Goal: Information Seeking & Learning: Check status

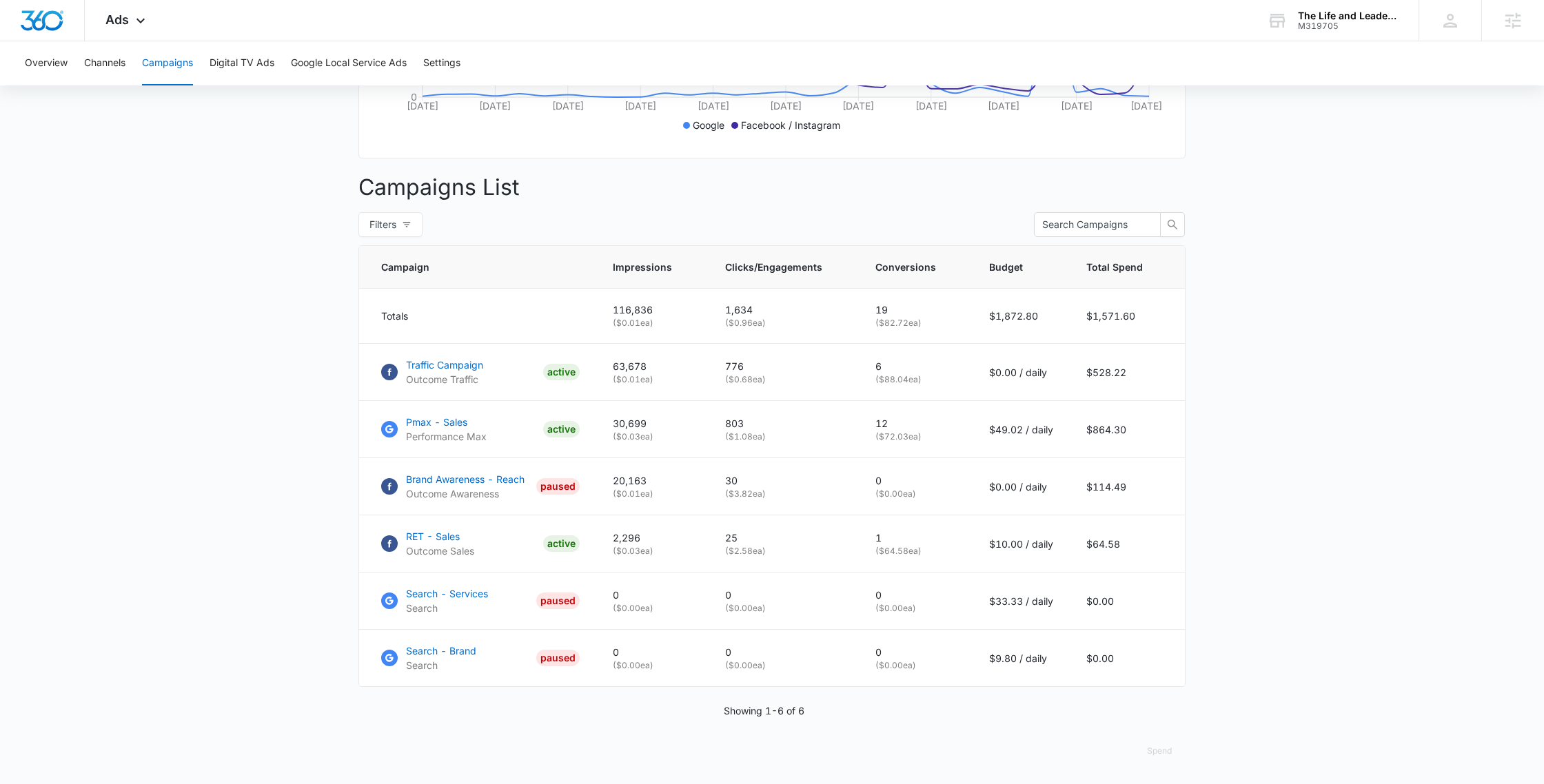
scroll to position [416, 0]
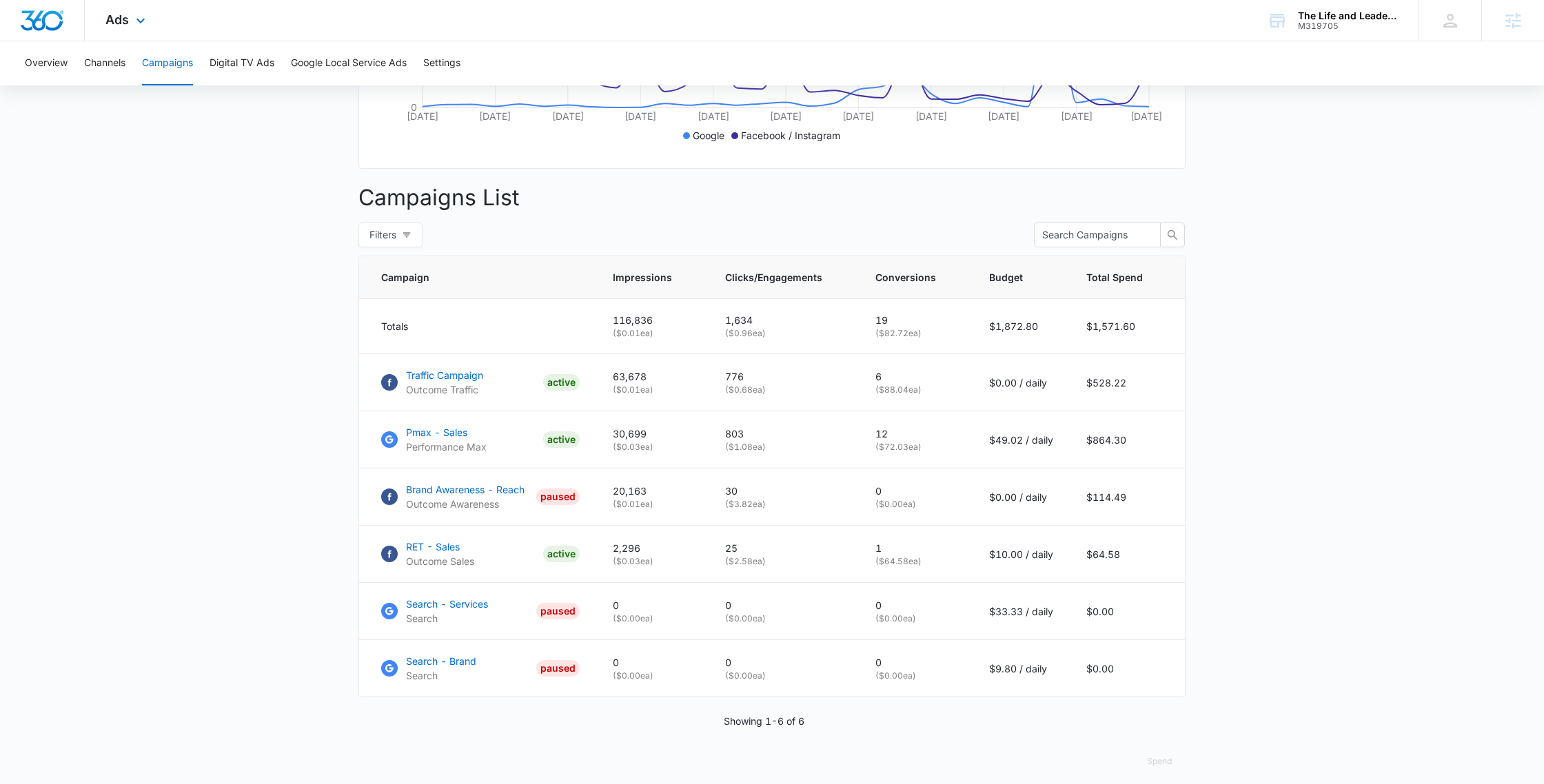
click at [98, 17] on div "Ads Apps Reputation Websites Forms CRM Email Social Payments POS Content Ads In…" at bounding box center [127, 20] width 85 height 41
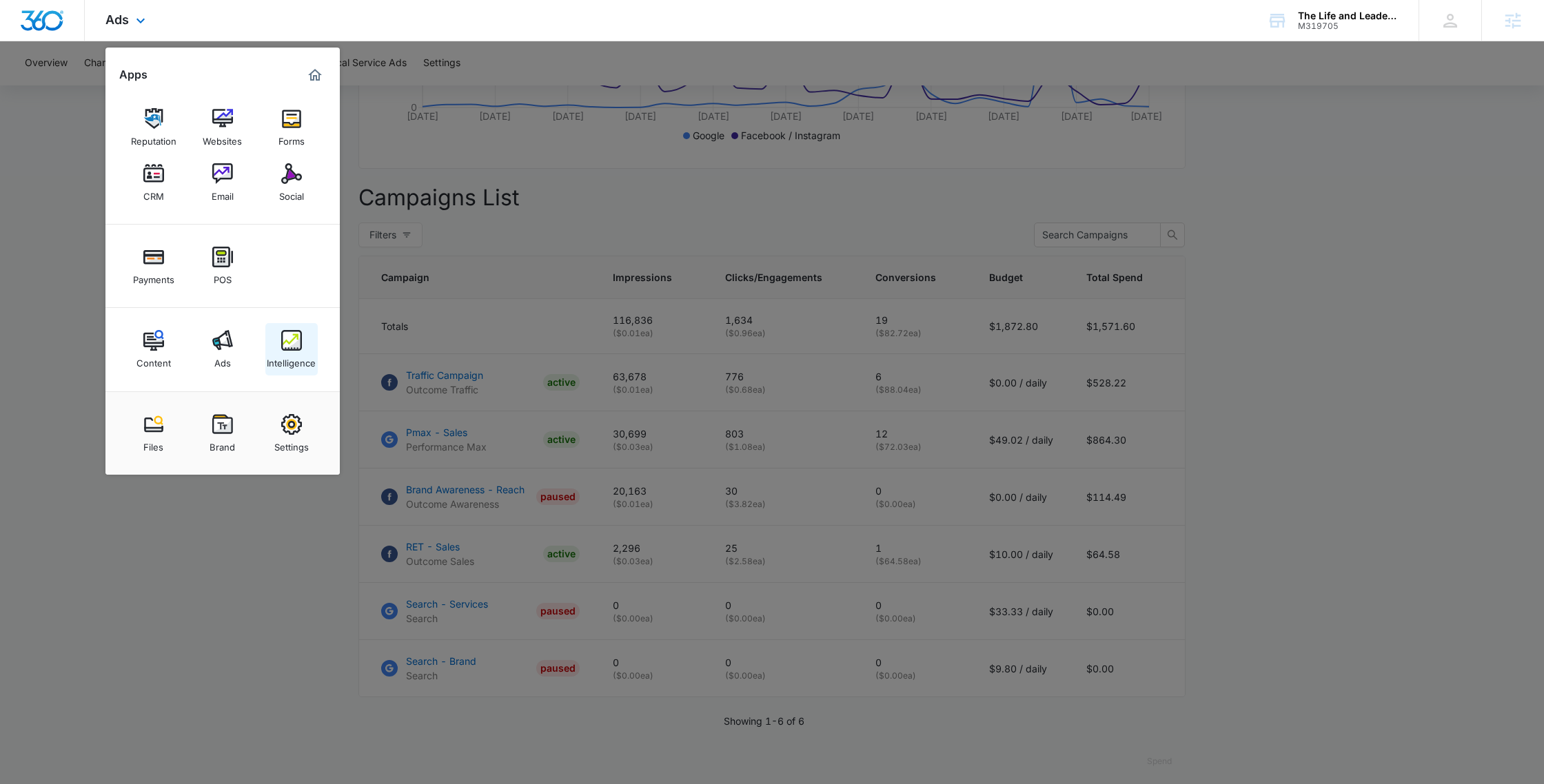
click at [295, 349] on img at bounding box center [292, 341] width 21 height 21
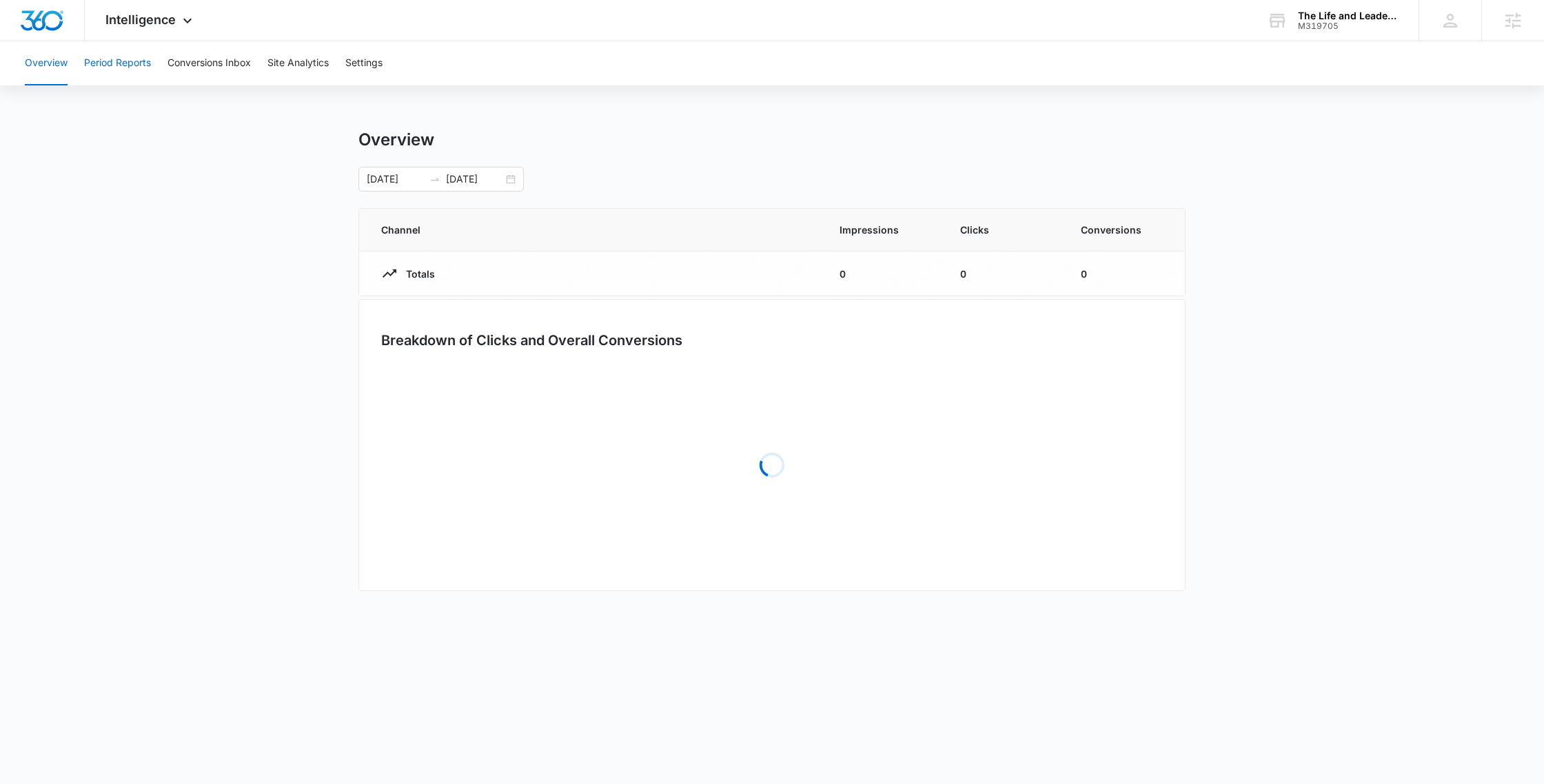
click at [117, 63] on button "Period Reports" at bounding box center [117, 63] width 67 height 44
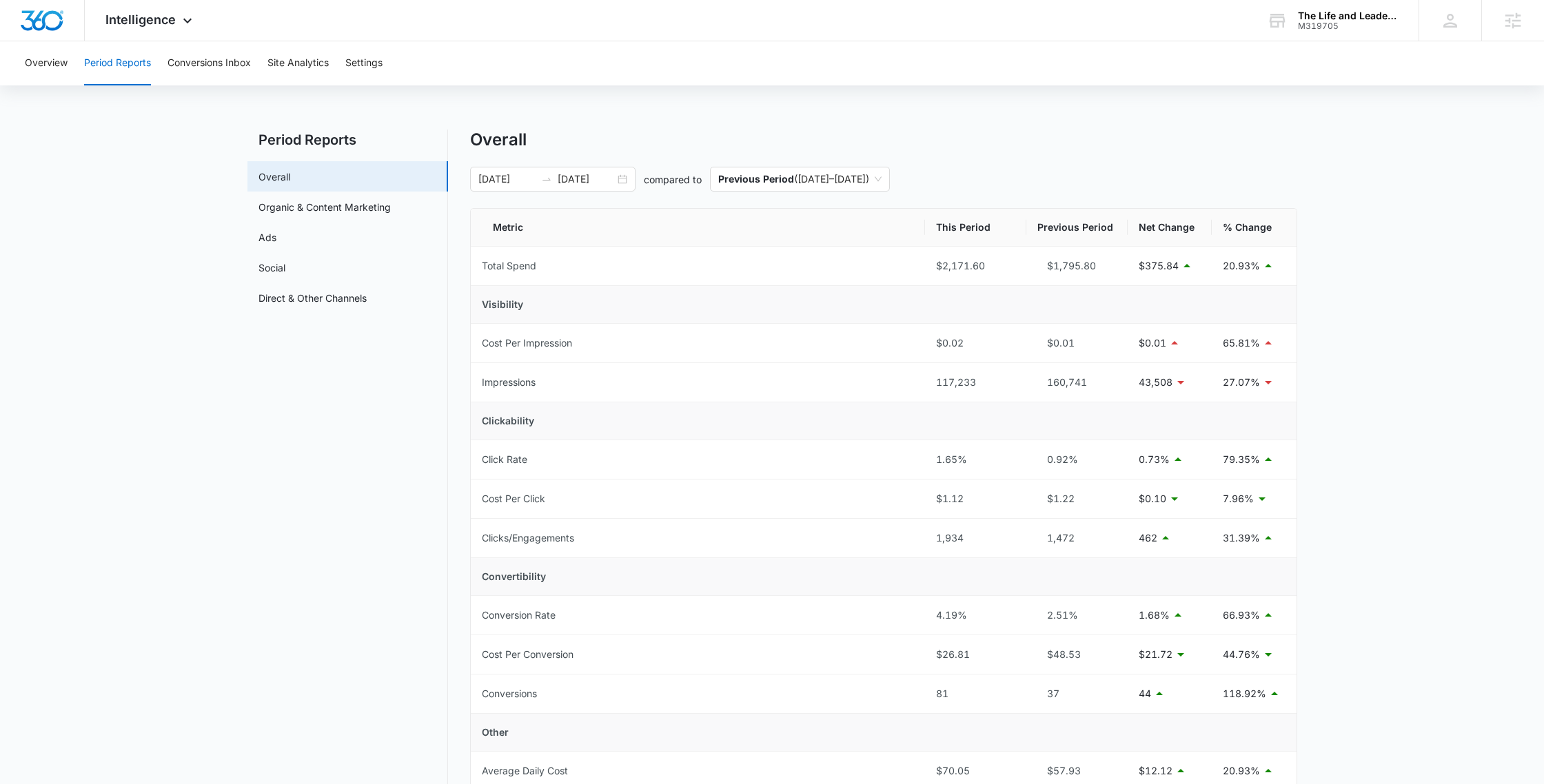
scroll to position [1, 0]
click at [276, 232] on link "Ads" at bounding box center [267, 235] width 18 height 14
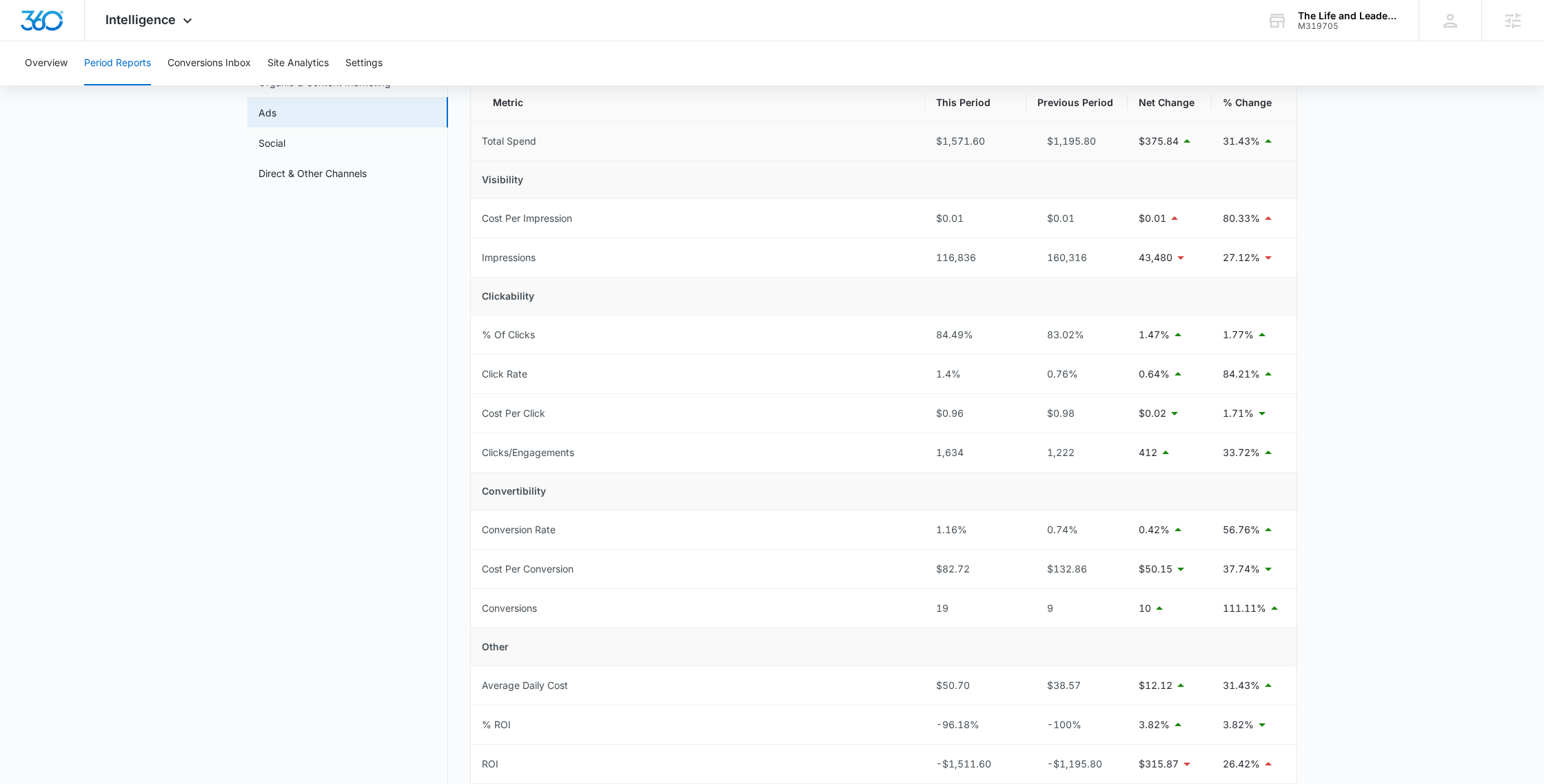
scroll to position [125, 0]
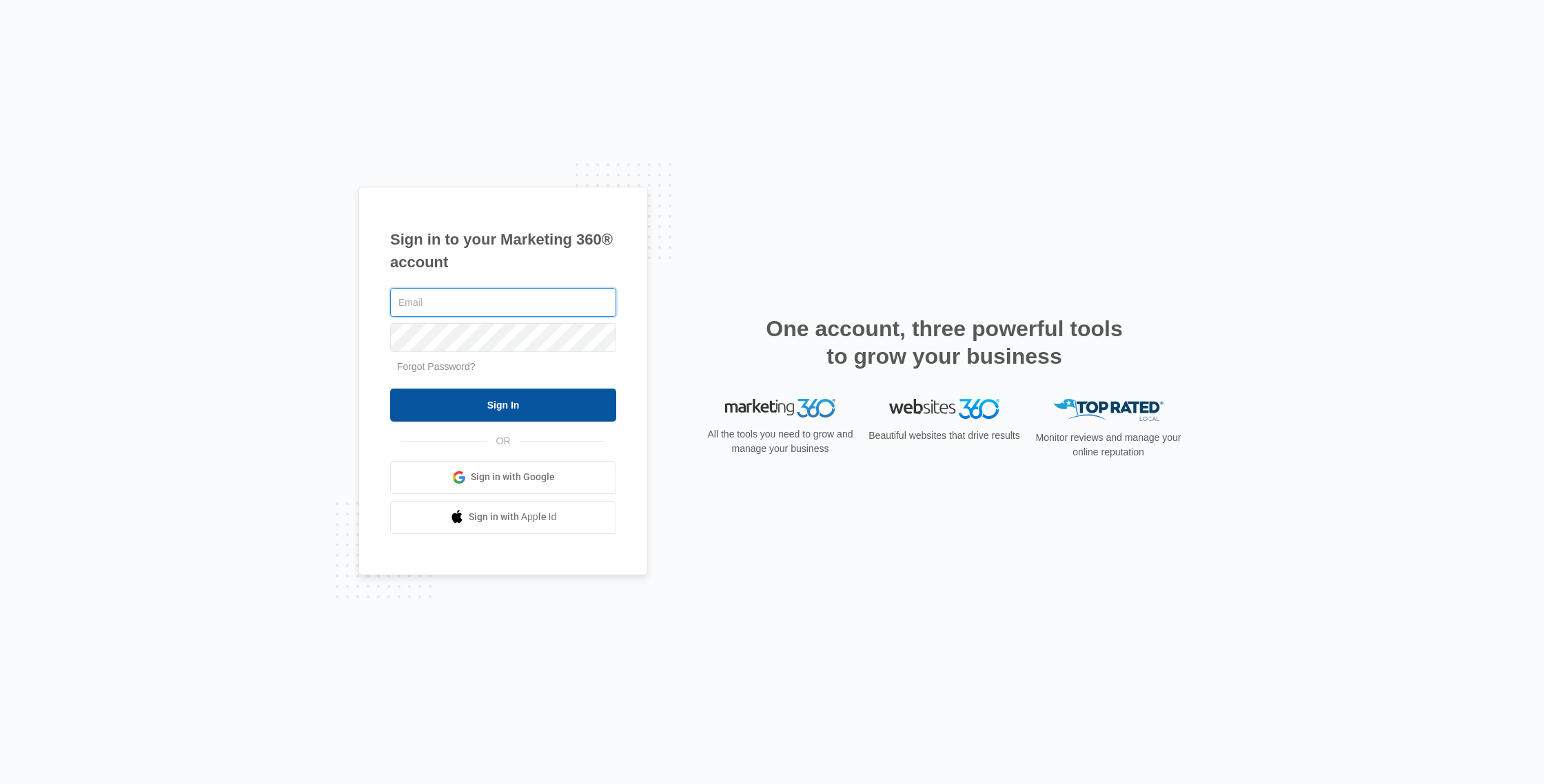
type input "[PERSON_NAME][EMAIL_ADDRESS][DOMAIN_NAME]"
click at [486, 420] on input "Sign In" at bounding box center [503, 405] width 226 height 33
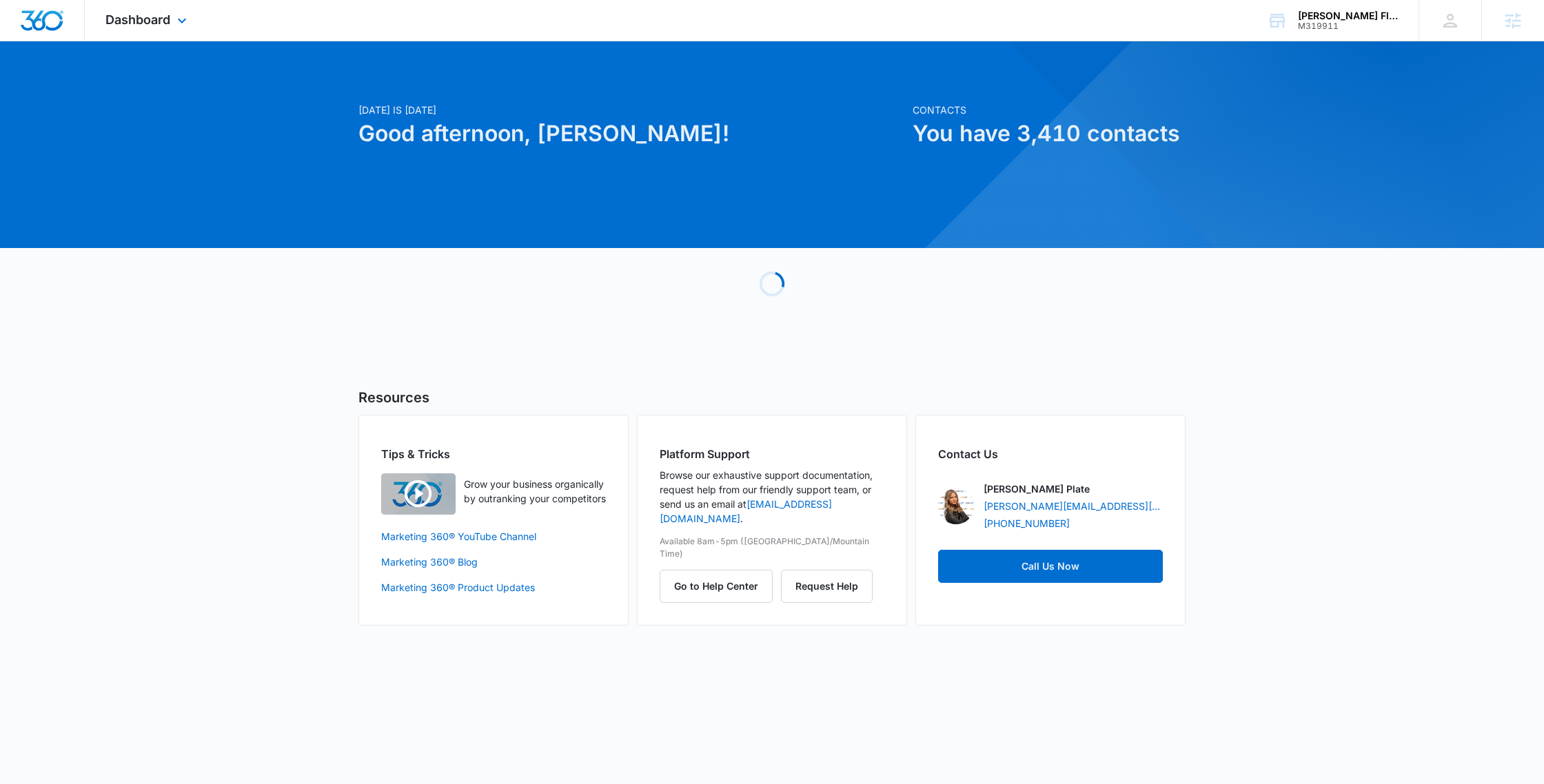
click at [149, 40] on div "Dashboard Apps Reputation Forms CRM Email Social Payments POS Content Ads Intel…" at bounding box center [148, 20] width 126 height 41
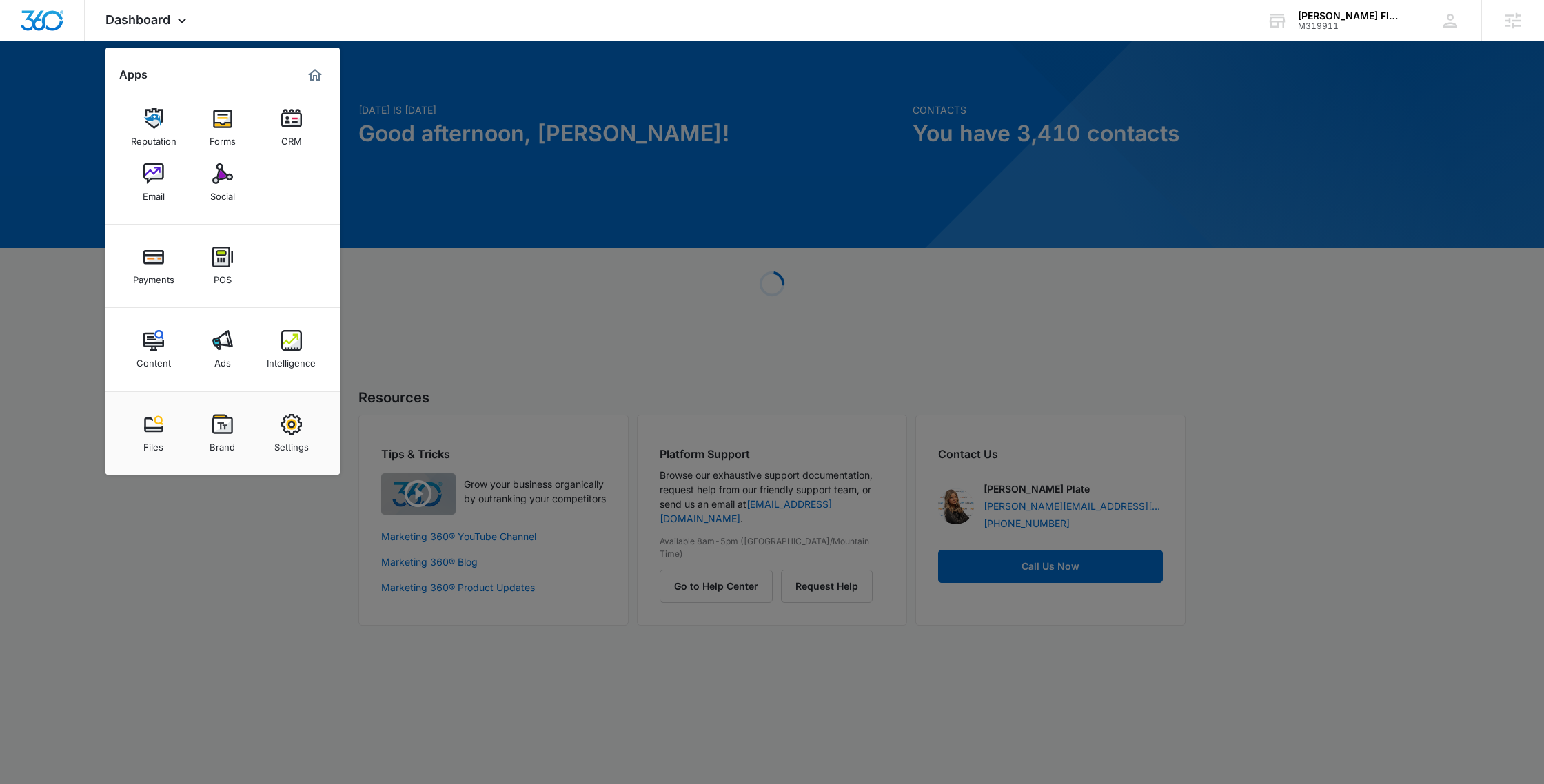
click at [302, 344] on img at bounding box center [292, 341] width 21 height 21
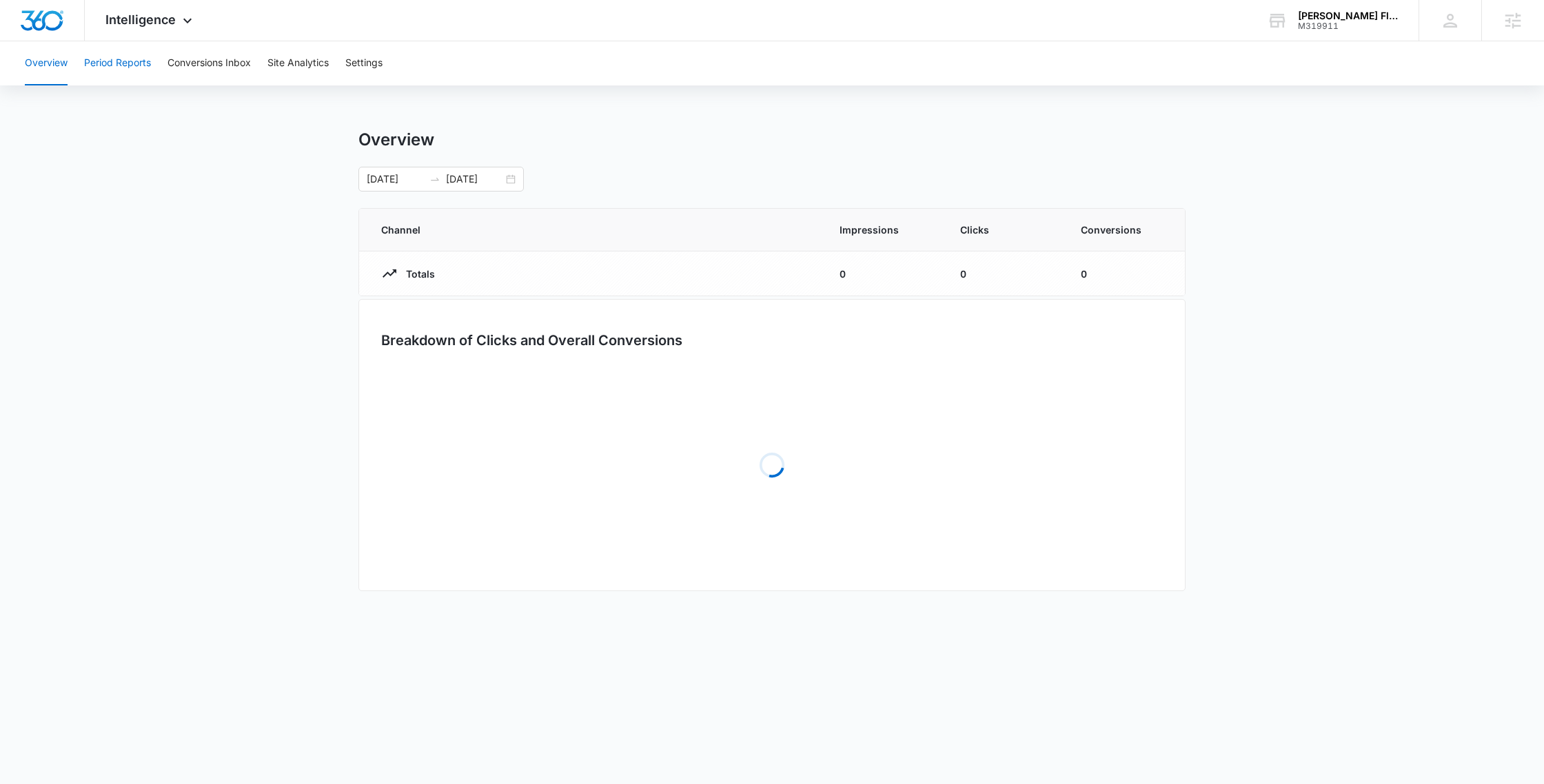
click at [102, 68] on button "Period Reports" at bounding box center [117, 63] width 67 height 44
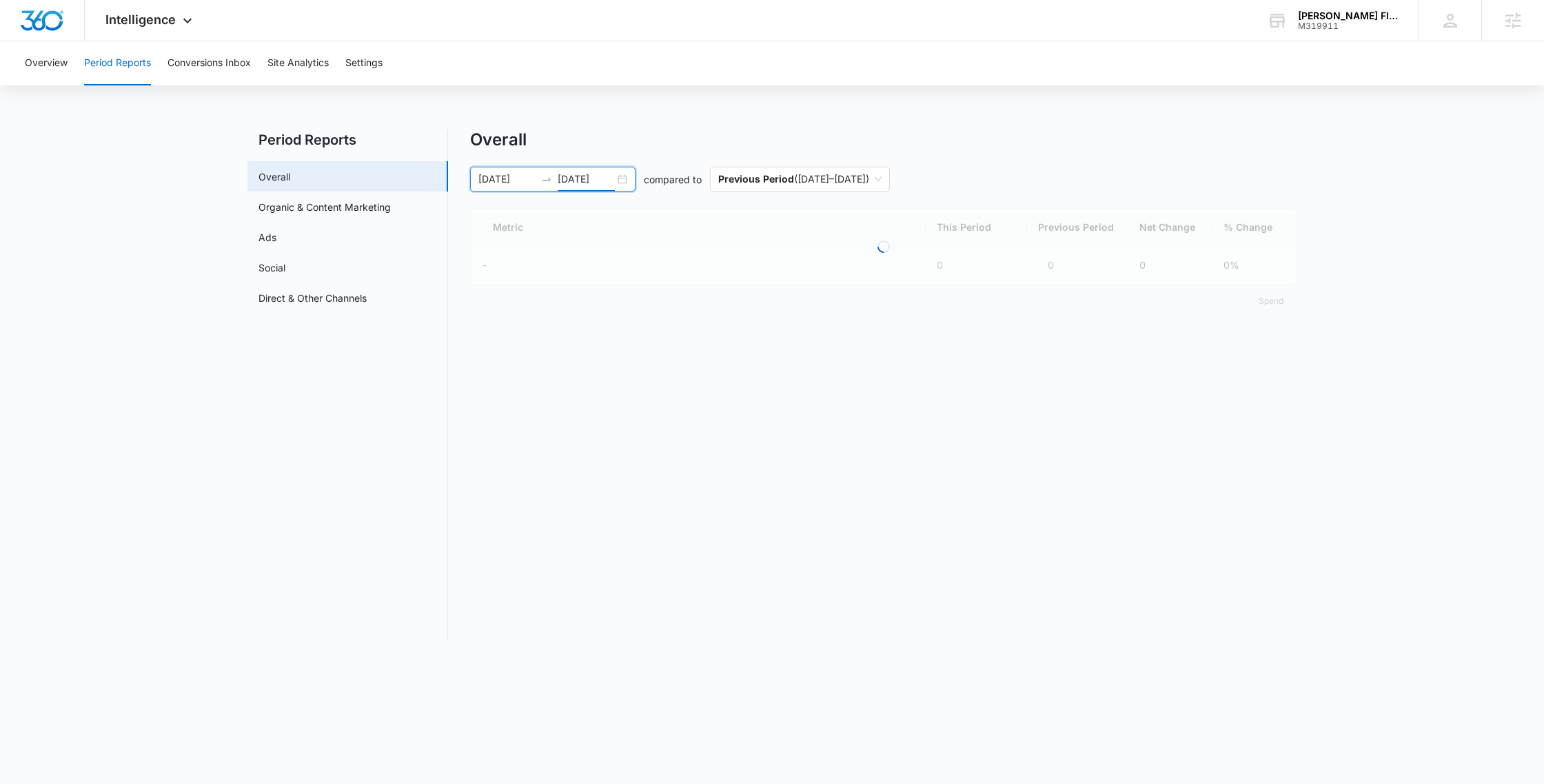
click at [584, 182] on input "[DATE]" at bounding box center [586, 179] width 57 height 15
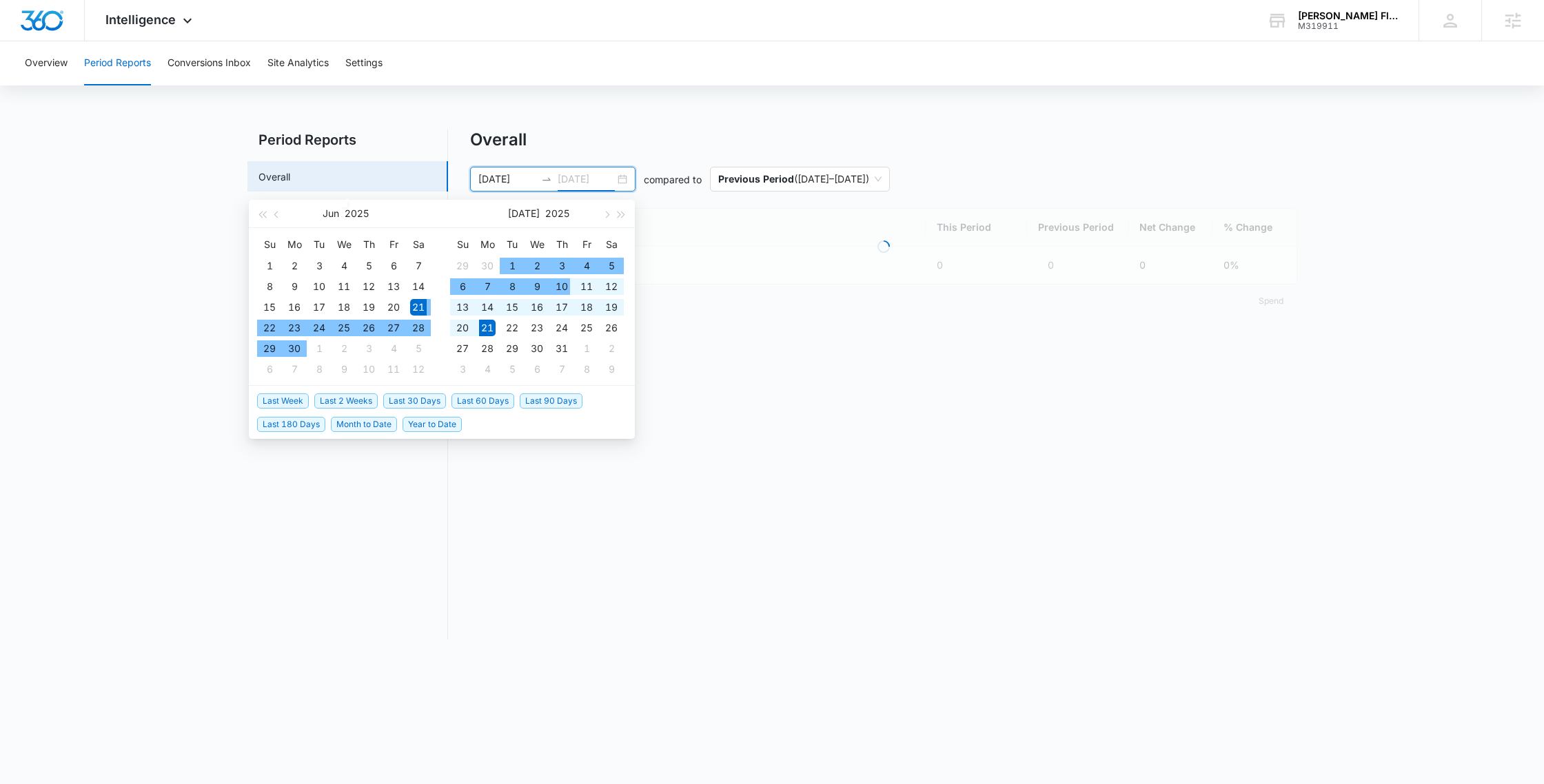
type input "[DATE]"
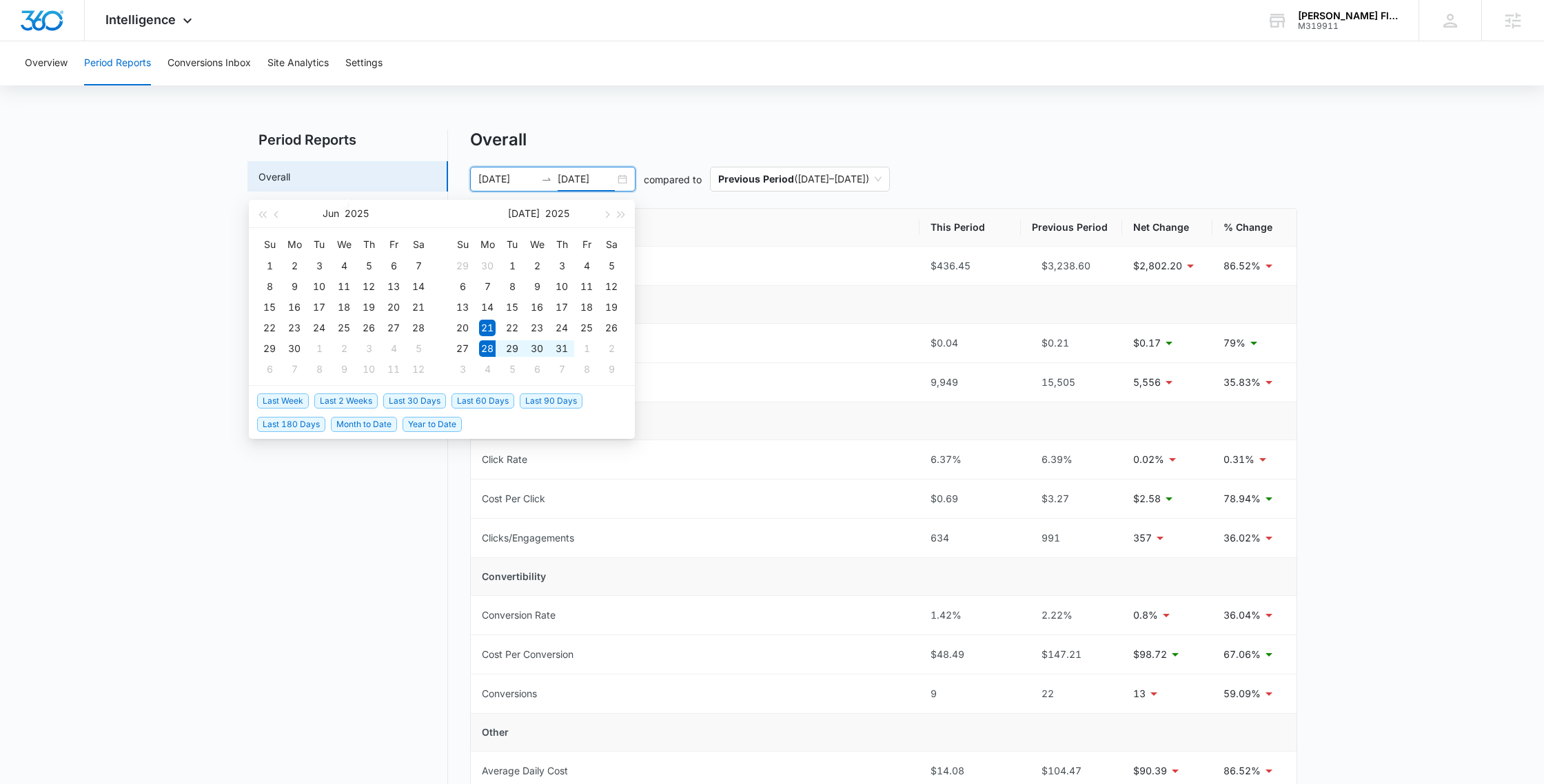
click at [356, 391] on li "Last 2 Weeks" at bounding box center [348, 400] width 69 height 24
click at [361, 400] on span "Last 2 Weeks" at bounding box center [345, 401] width 63 height 15
type input "[DATE]"
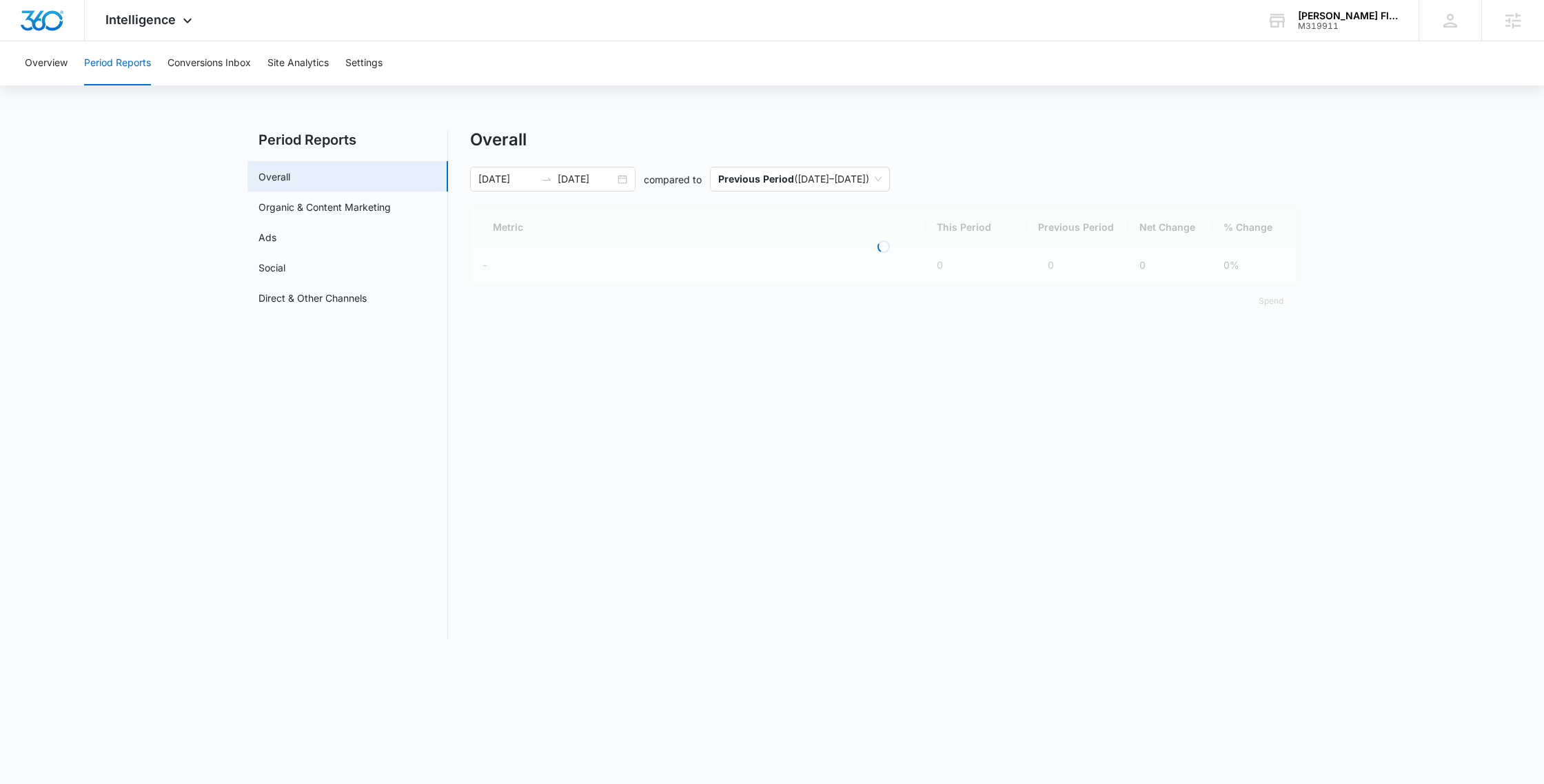
click at [1387, 422] on main "Period Reports Overall Organic & Content Marketing Ads Social Direct & Other Ch…" at bounding box center [772, 392] width 1544 height 526
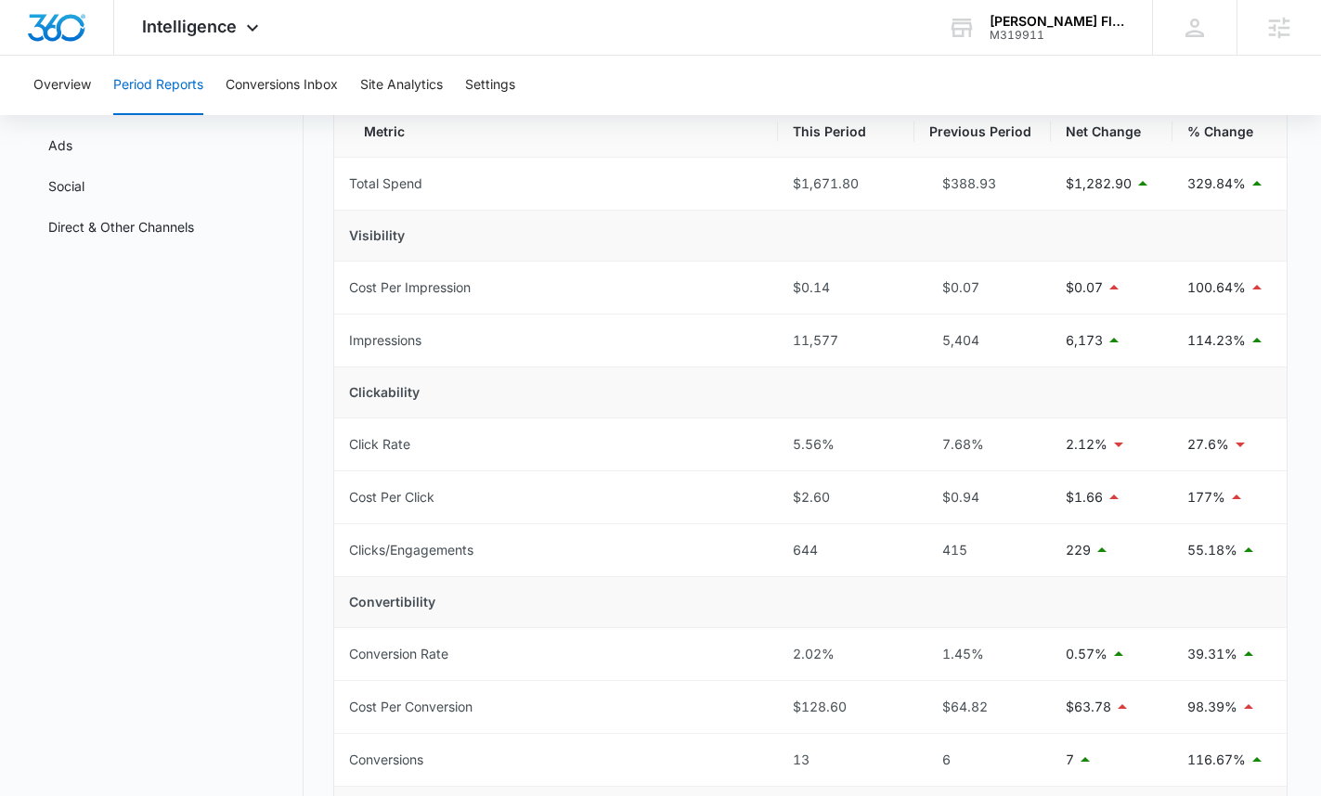
scroll to position [210, 0]
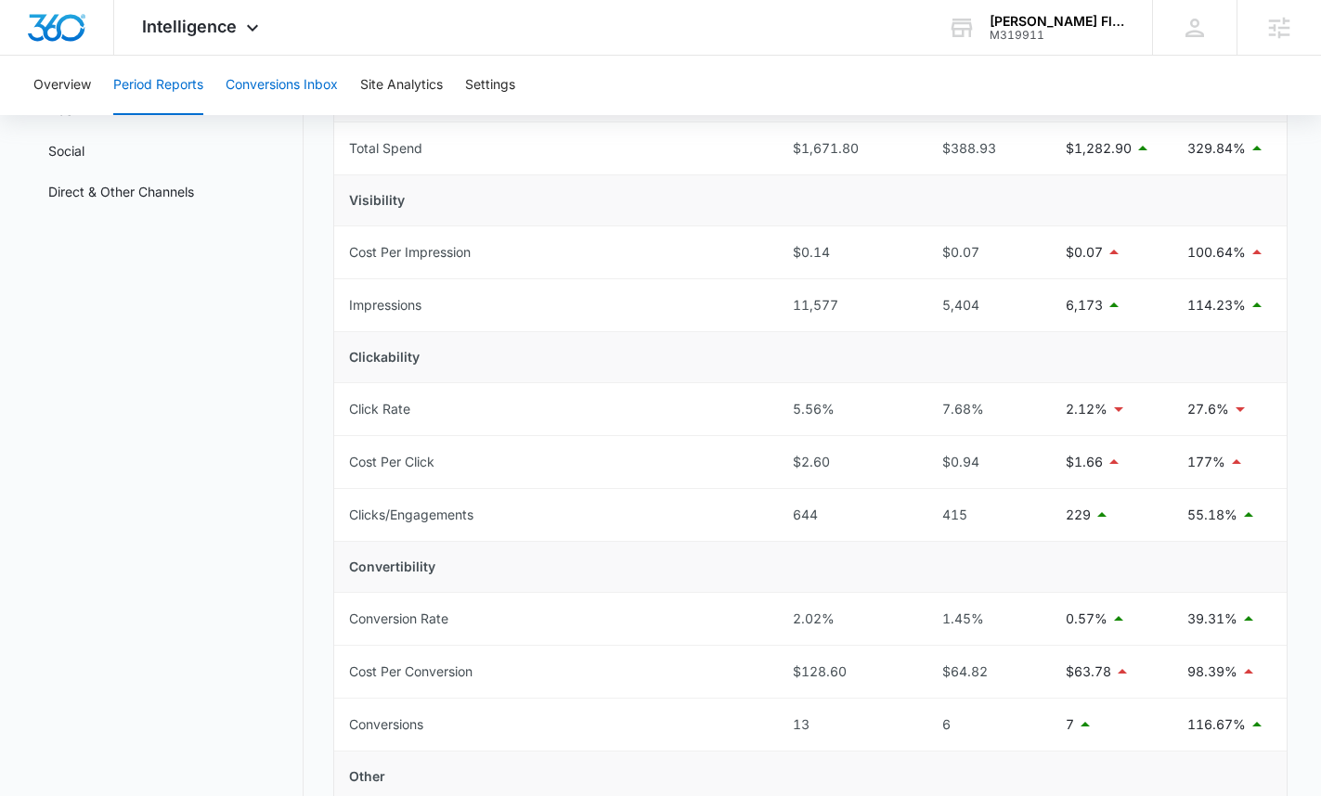
click at [288, 104] on button "Conversions Inbox" at bounding box center [282, 85] width 112 height 59
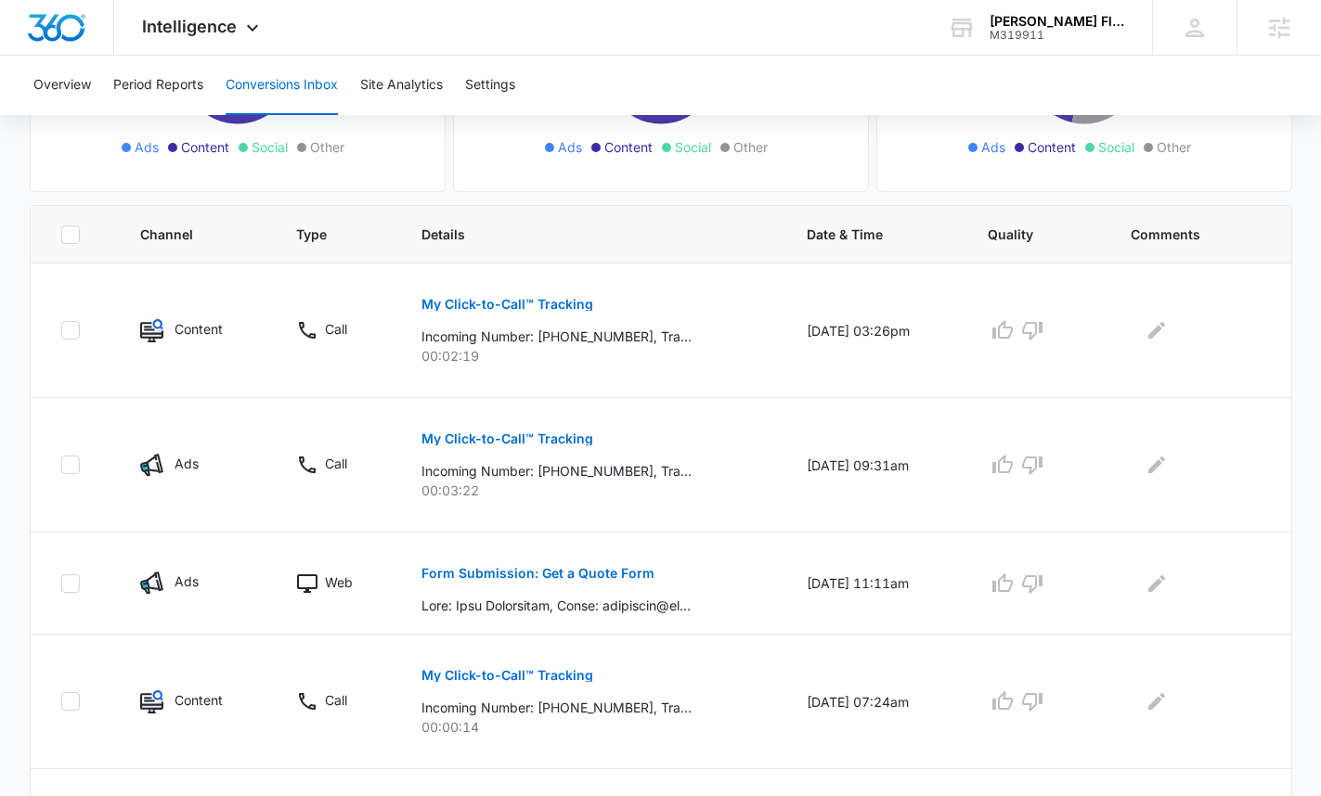
scroll to position [343, 0]
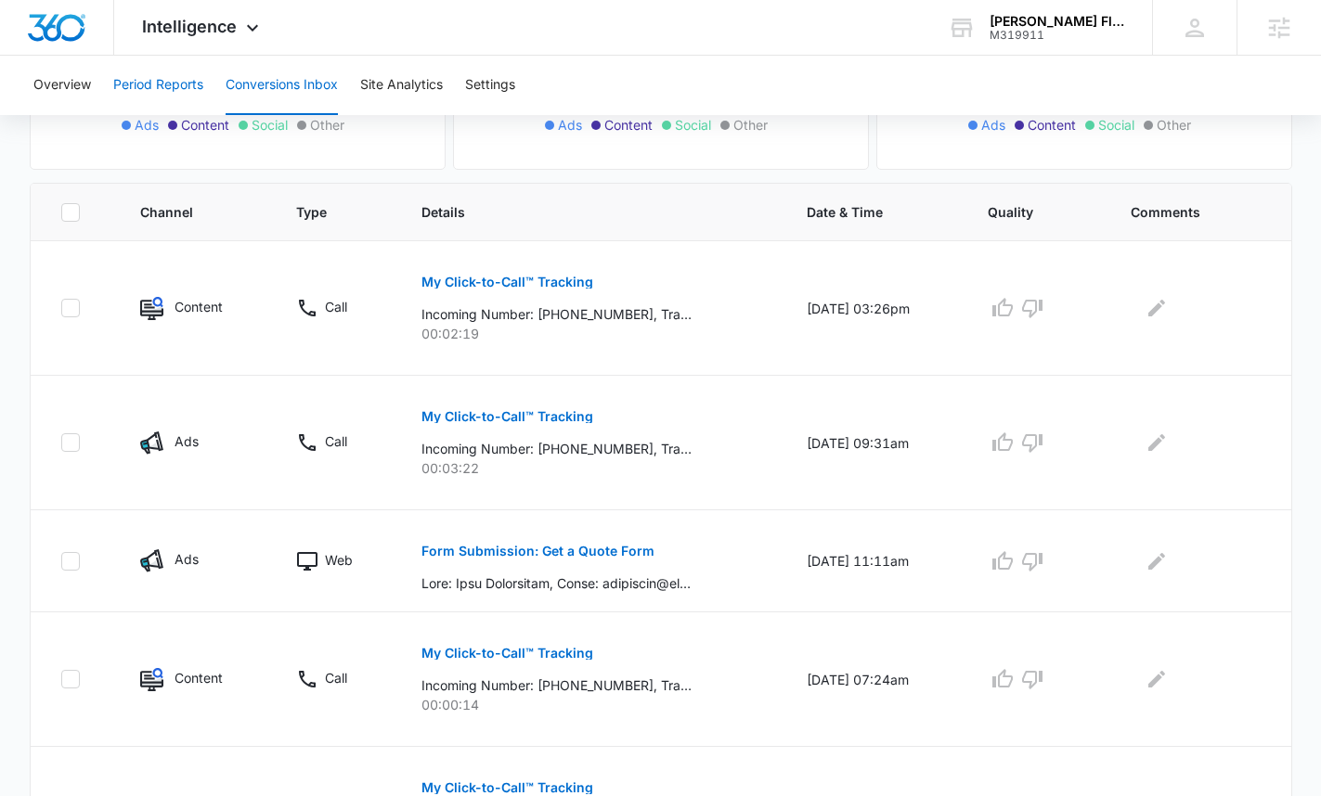
click at [123, 94] on button "Period Reports" at bounding box center [158, 85] width 90 height 59
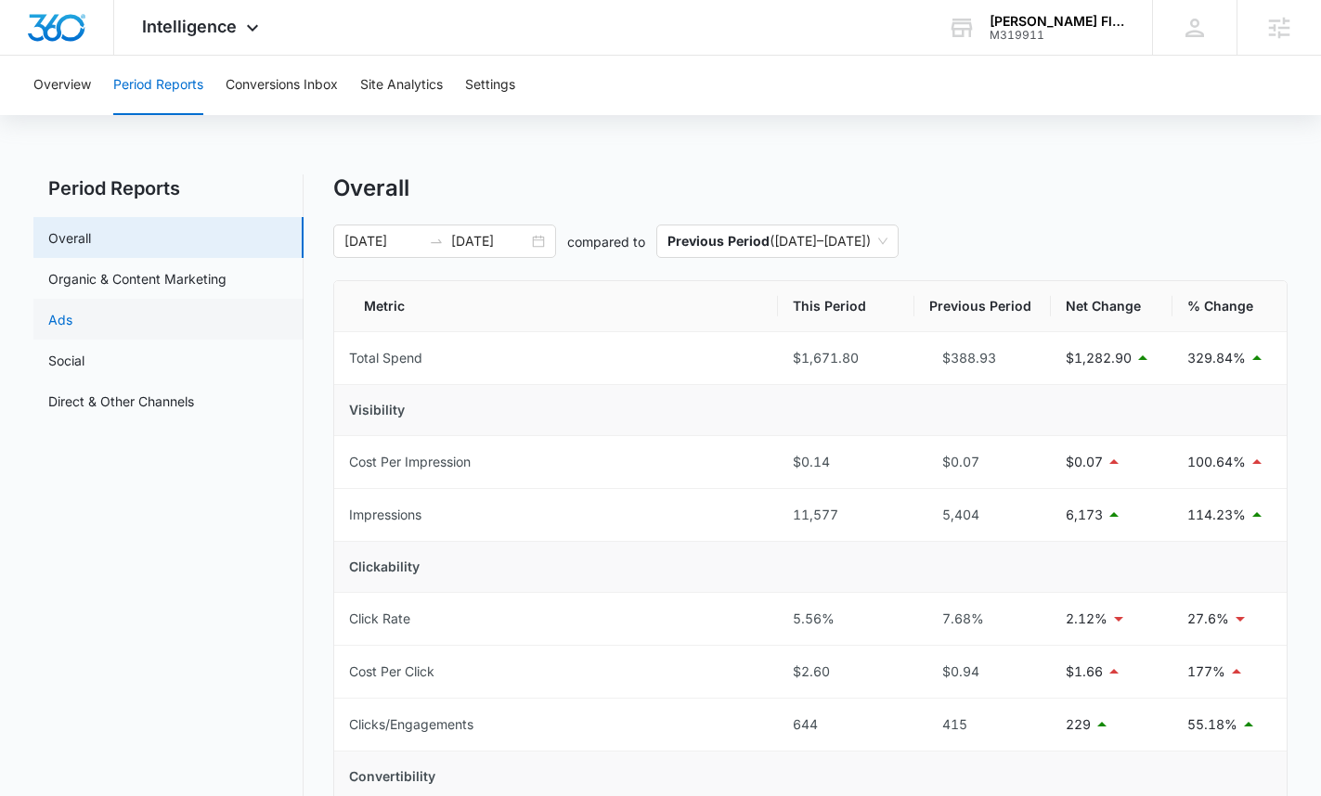
click at [72, 319] on link "Ads" at bounding box center [60, 319] width 24 height 19
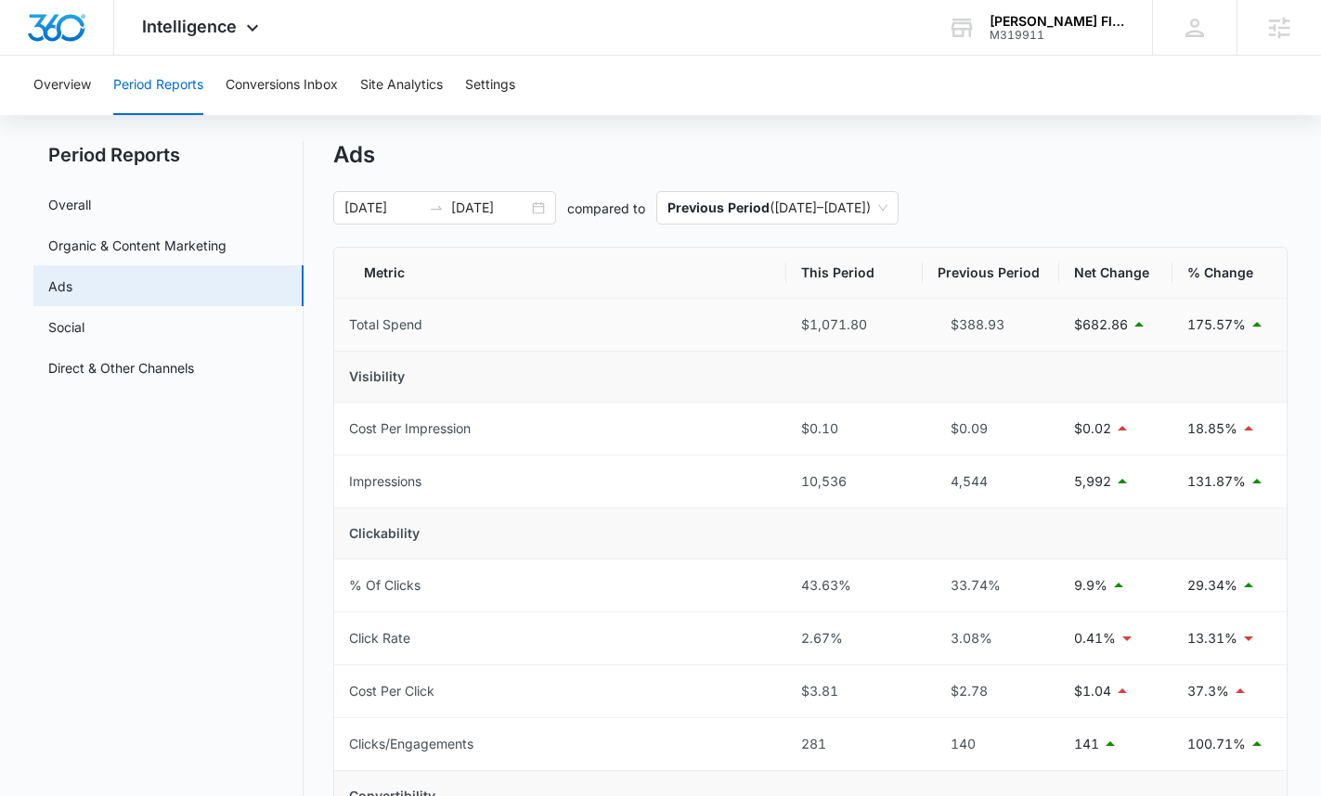
scroll to position [47, 0]
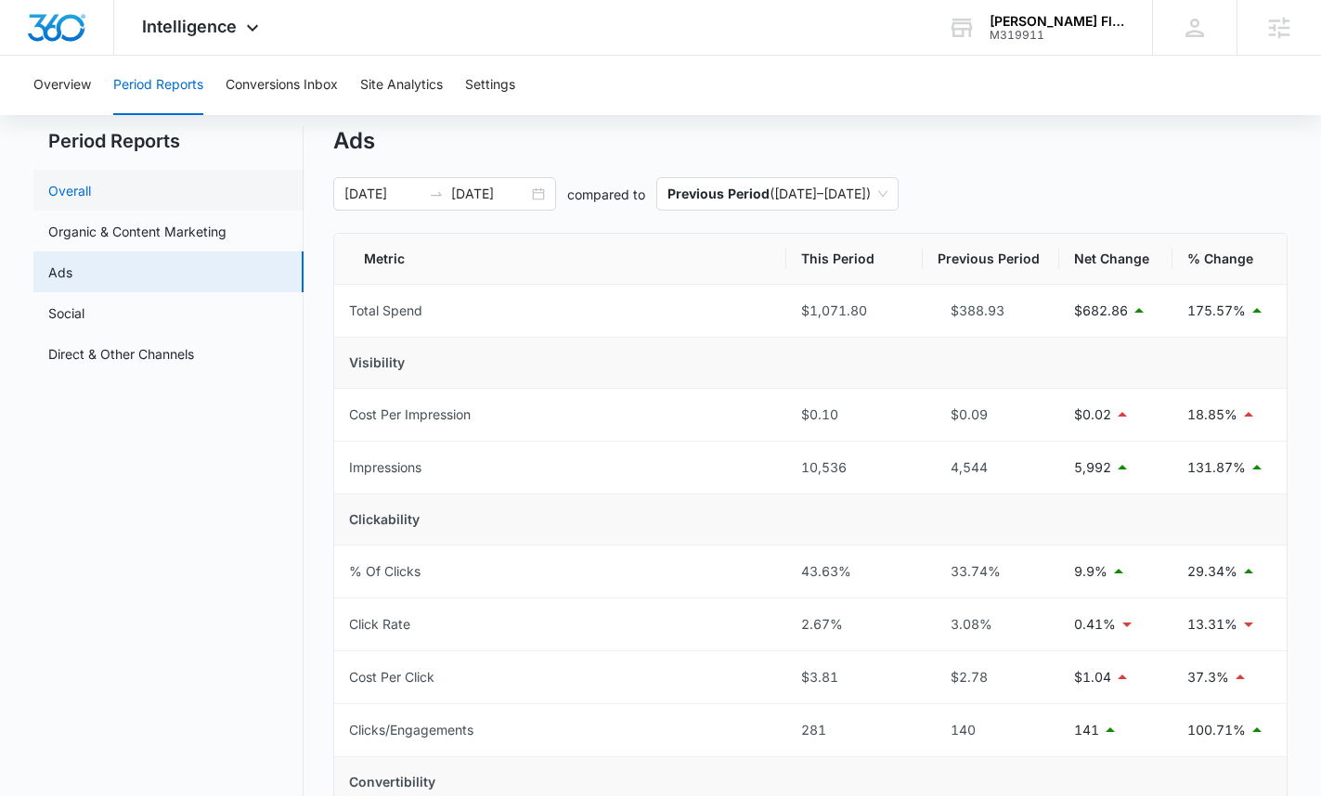
click at [91, 200] on link "Overall" at bounding box center [69, 190] width 43 height 19
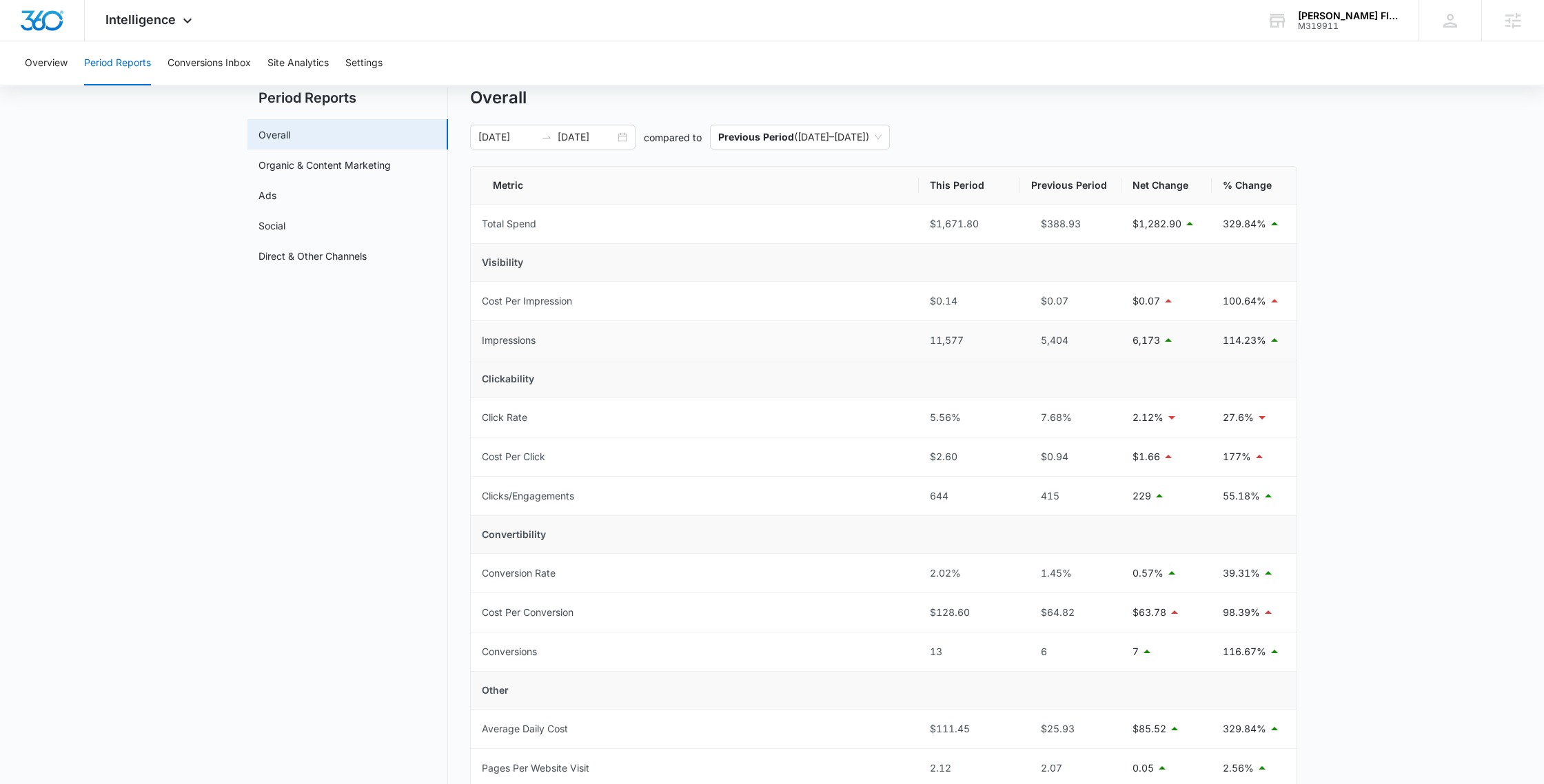
scroll to position [36, 0]
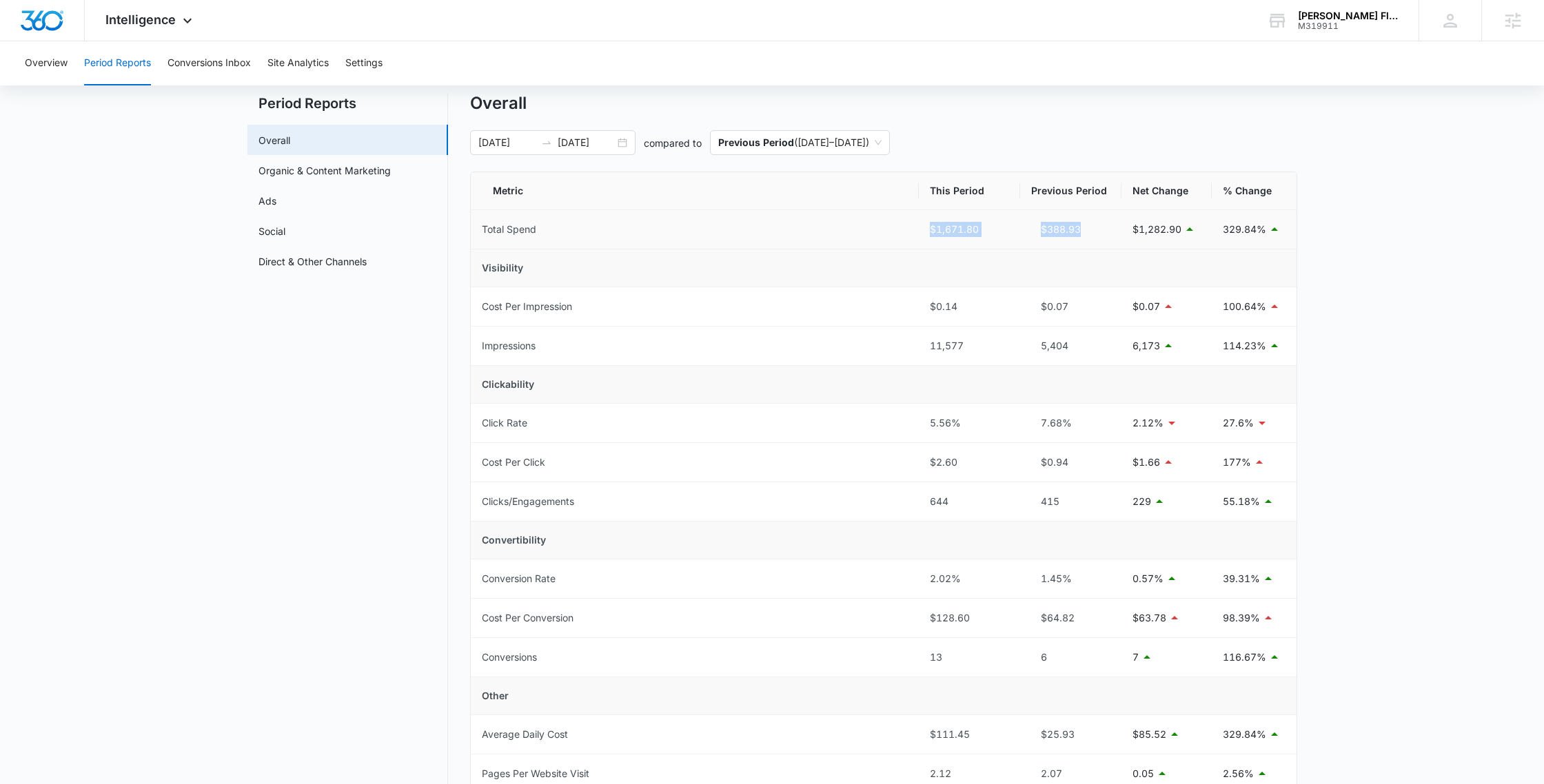
drag, startPoint x: 1087, startPoint y: 230, endPoint x: 902, endPoint y: 237, distance: 185.1
click at [911, 228] on tr "Total Spend $1,671.80 $388.93 $1,282.90 329.84%" at bounding box center [884, 229] width 826 height 39
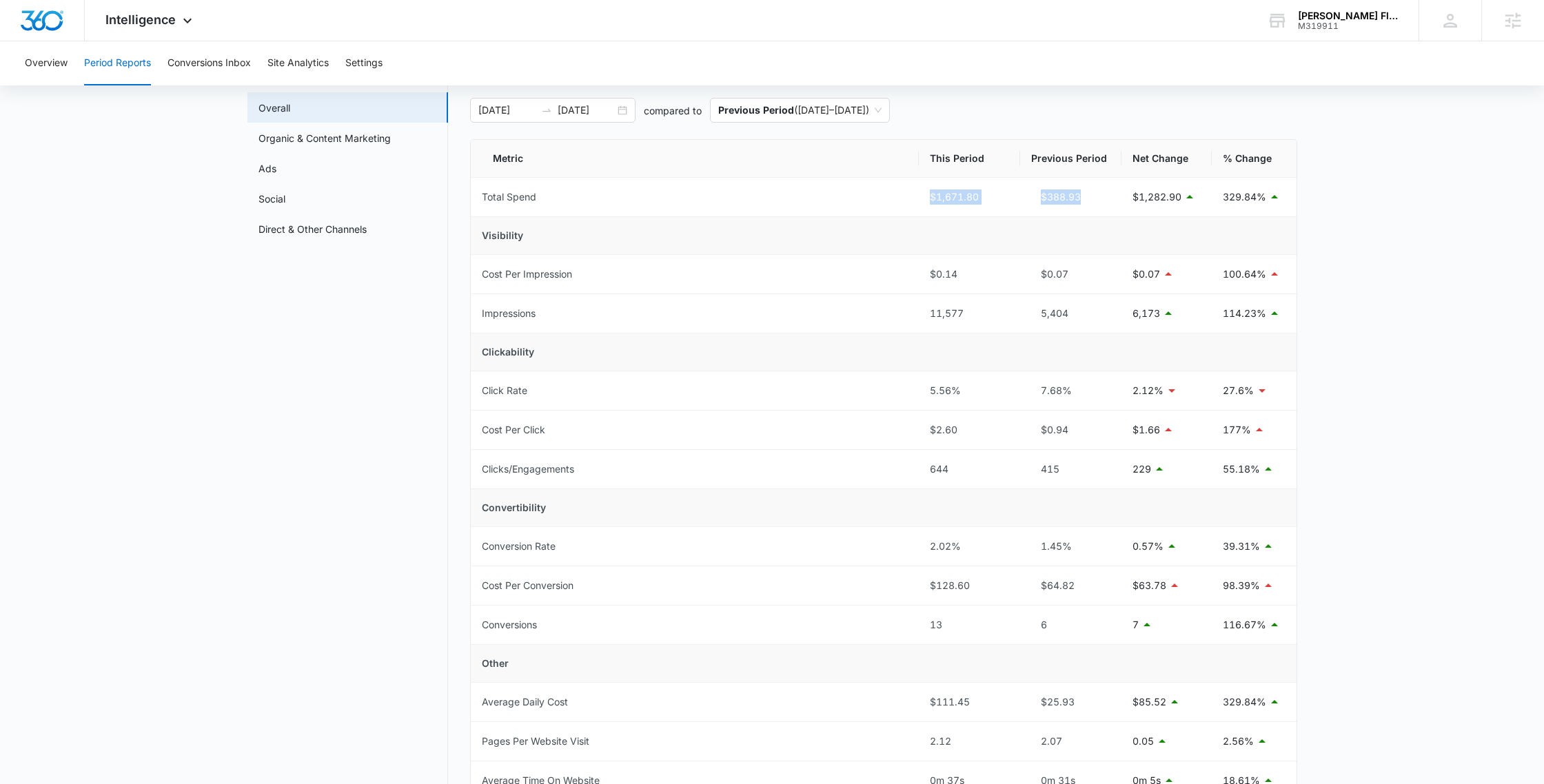
scroll to position [78, 0]
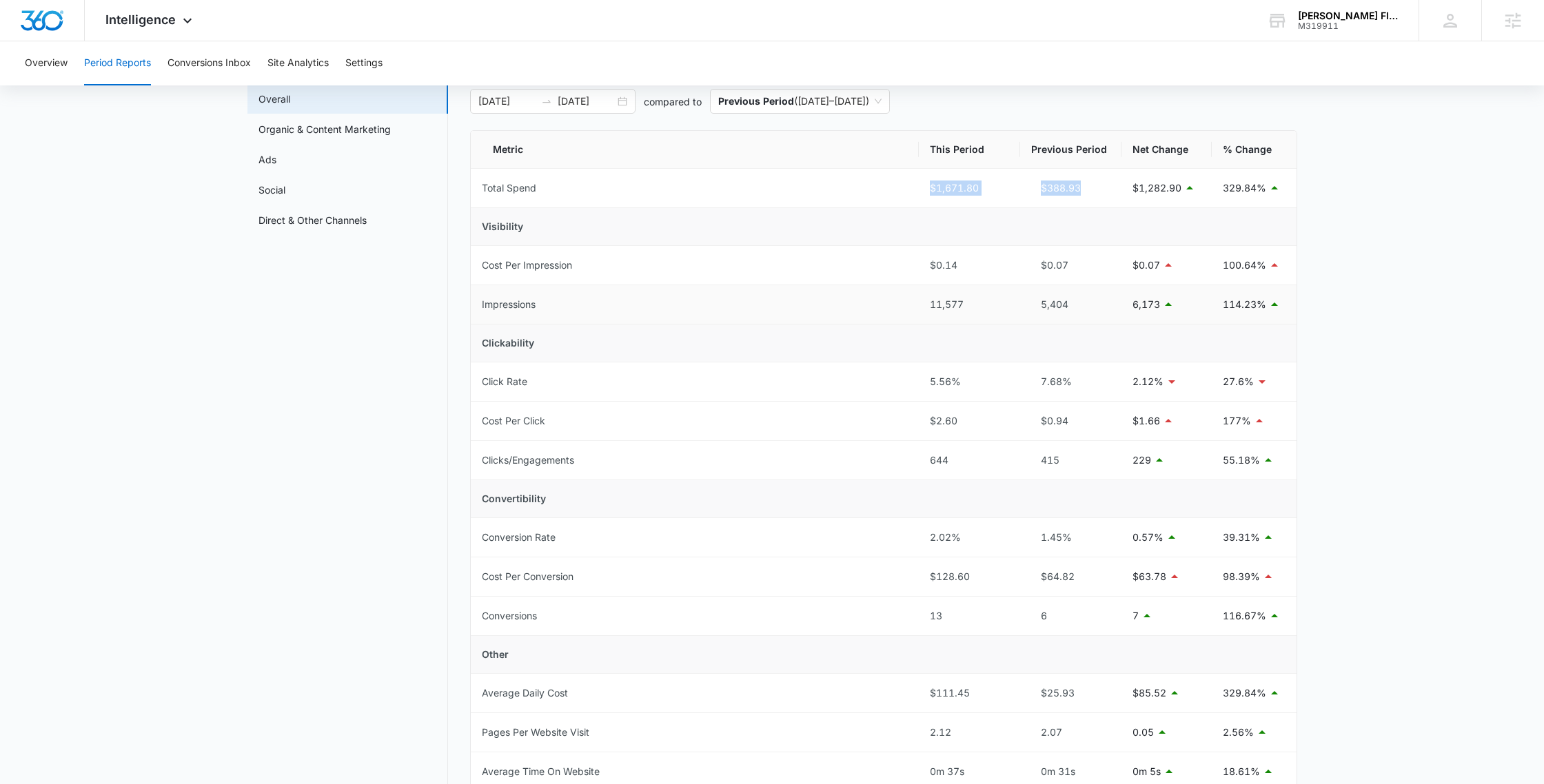
drag, startPoint x: 1278, startPoint y: 300, endPoint x: 1026, endPoint y: 298, distance: 252.0
click at [1026, 298] on tr "Impressions 11,577 5,404 6,173 114.23%" at bounding box center [884, 304] width 826 height 39
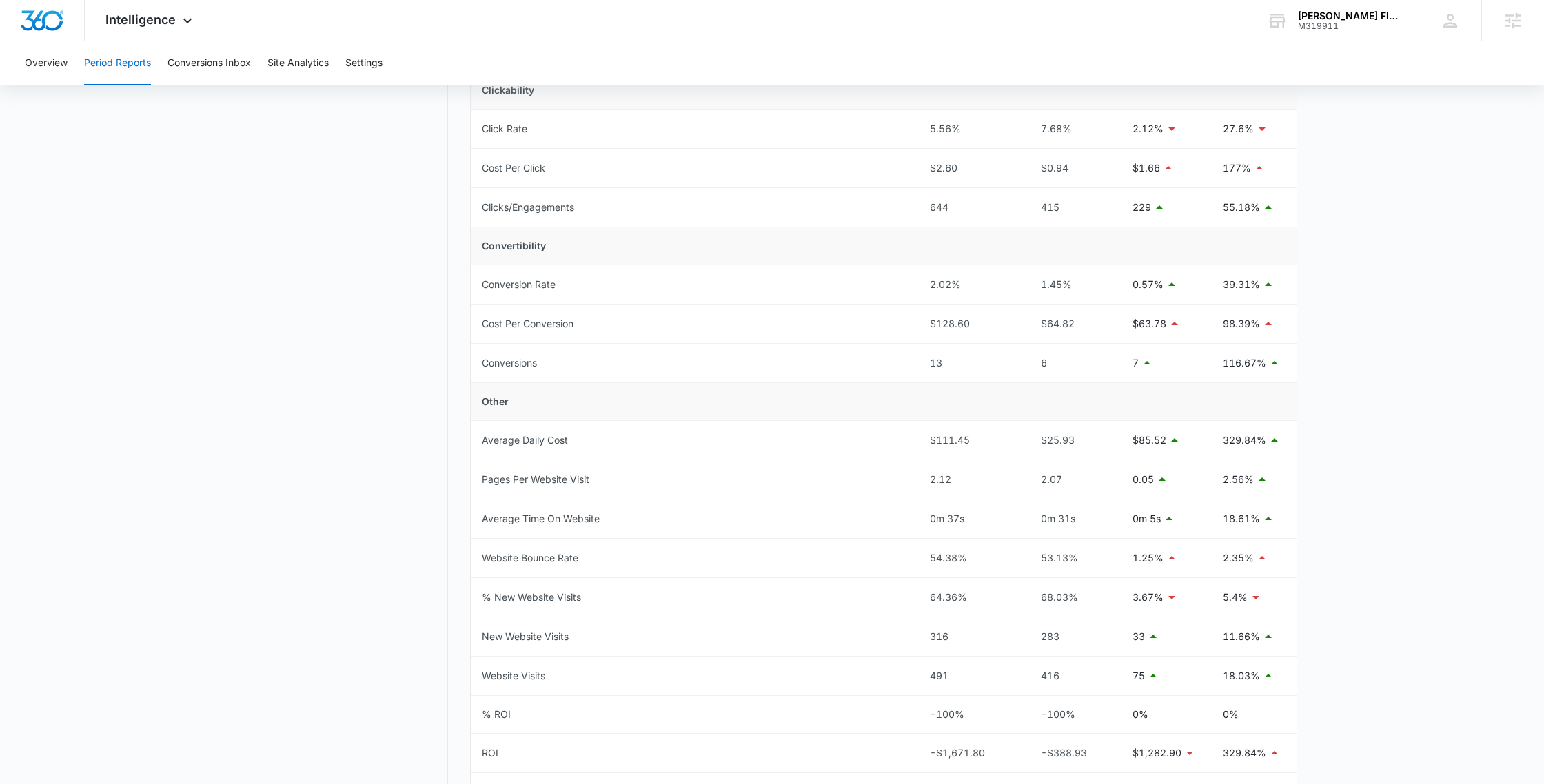
scroll to position [344, 0]
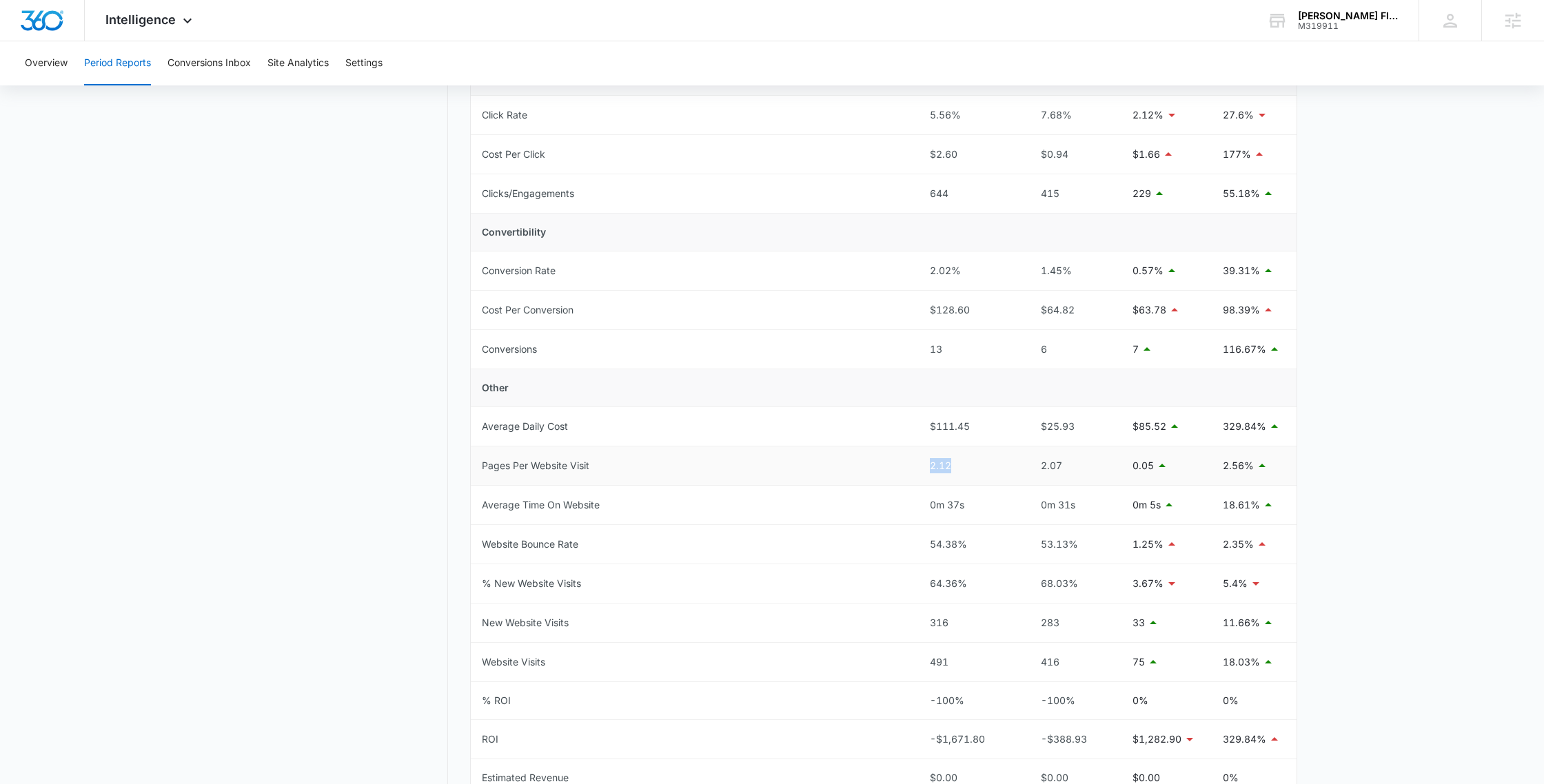
drag, startPoint x: 968, startPoint y: 471, endPoint x: 908, endPoint y: 478, distance: 60.4
click at [924, 468] on td "2.12" at bounding box center [969, 466] width 101 height 39
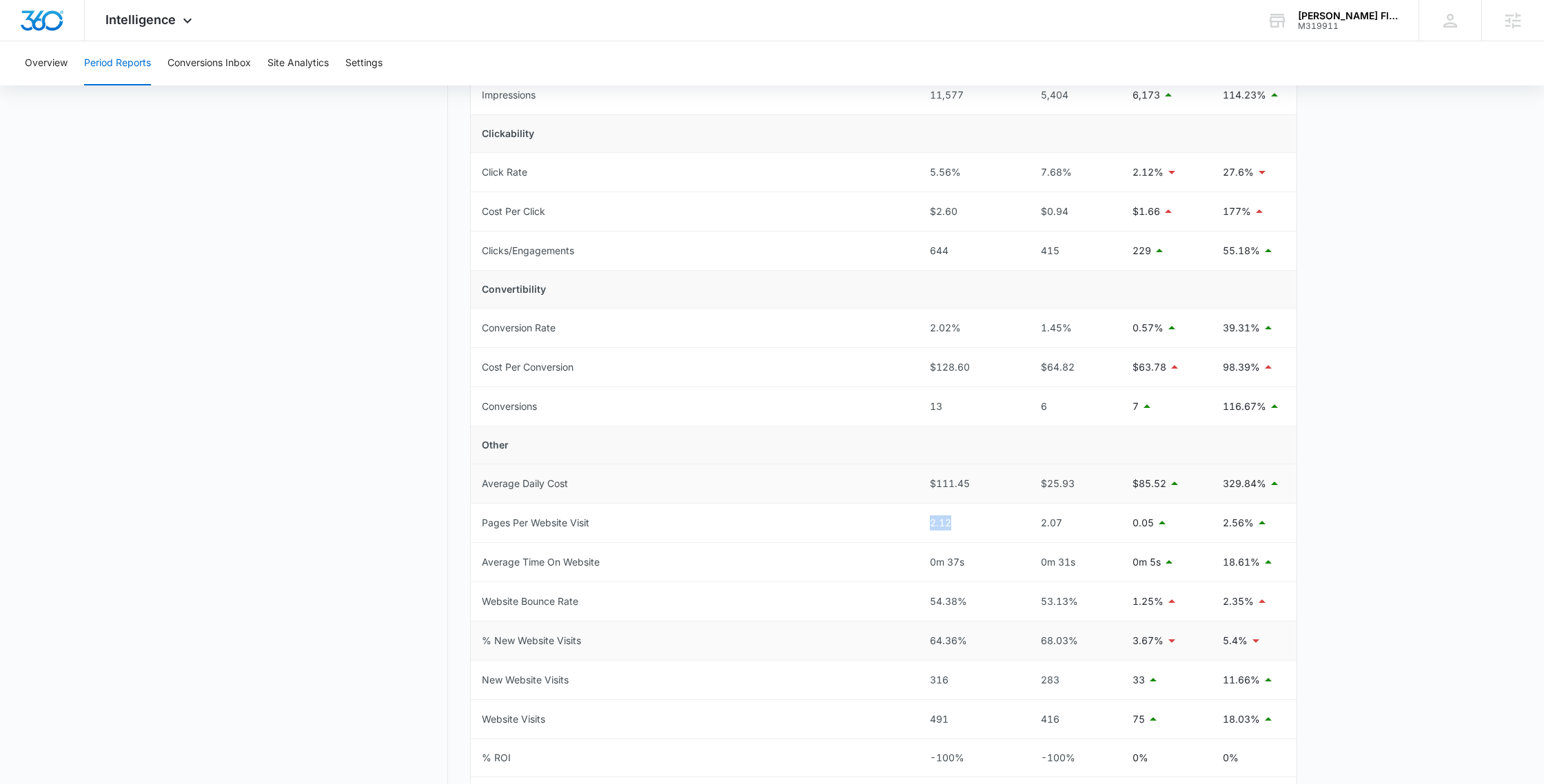
scroll to position [0, 0]
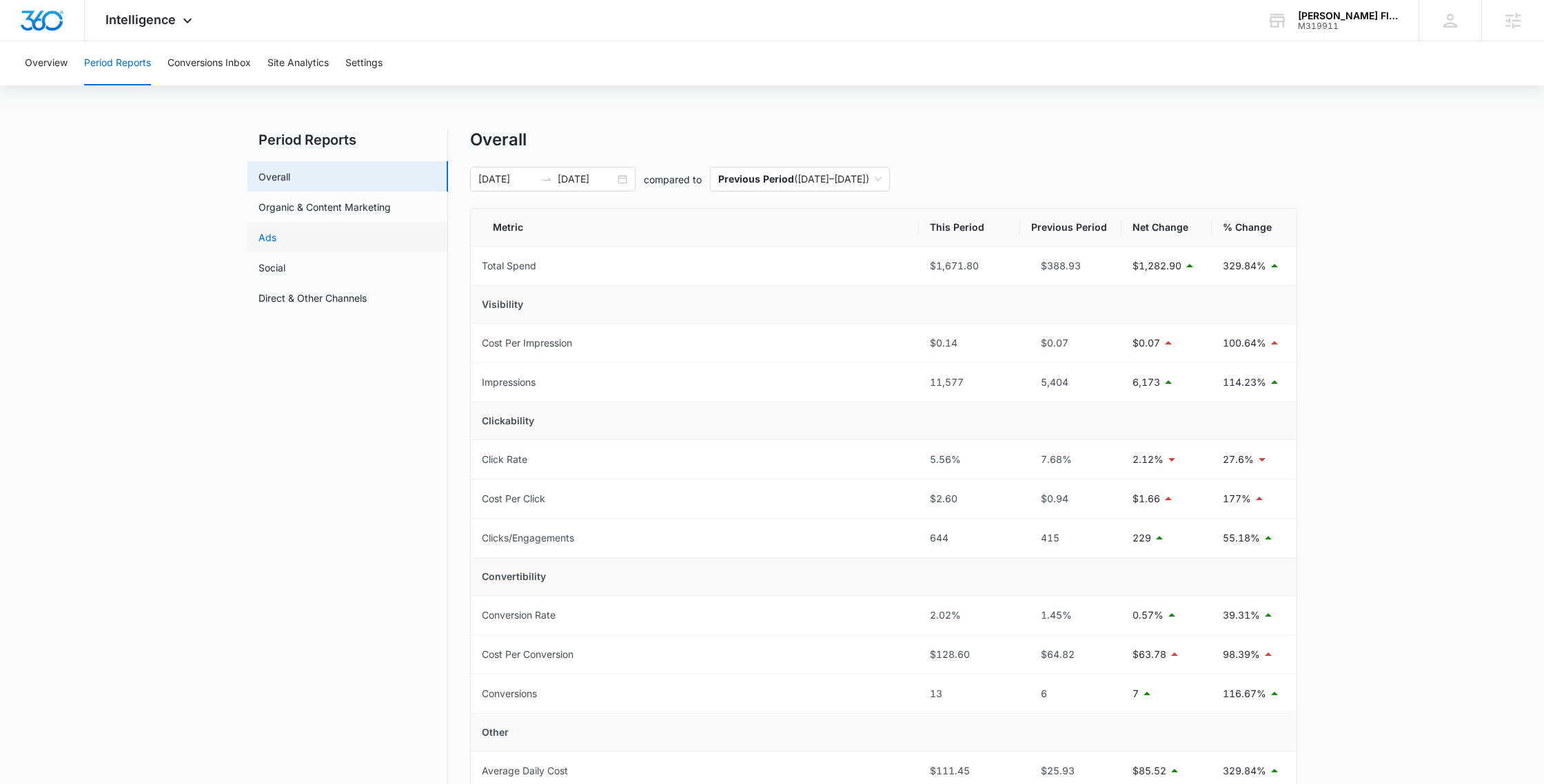
click at [276, 244] on link "Ads" at bounding box center [267, 237] width 18 height 14
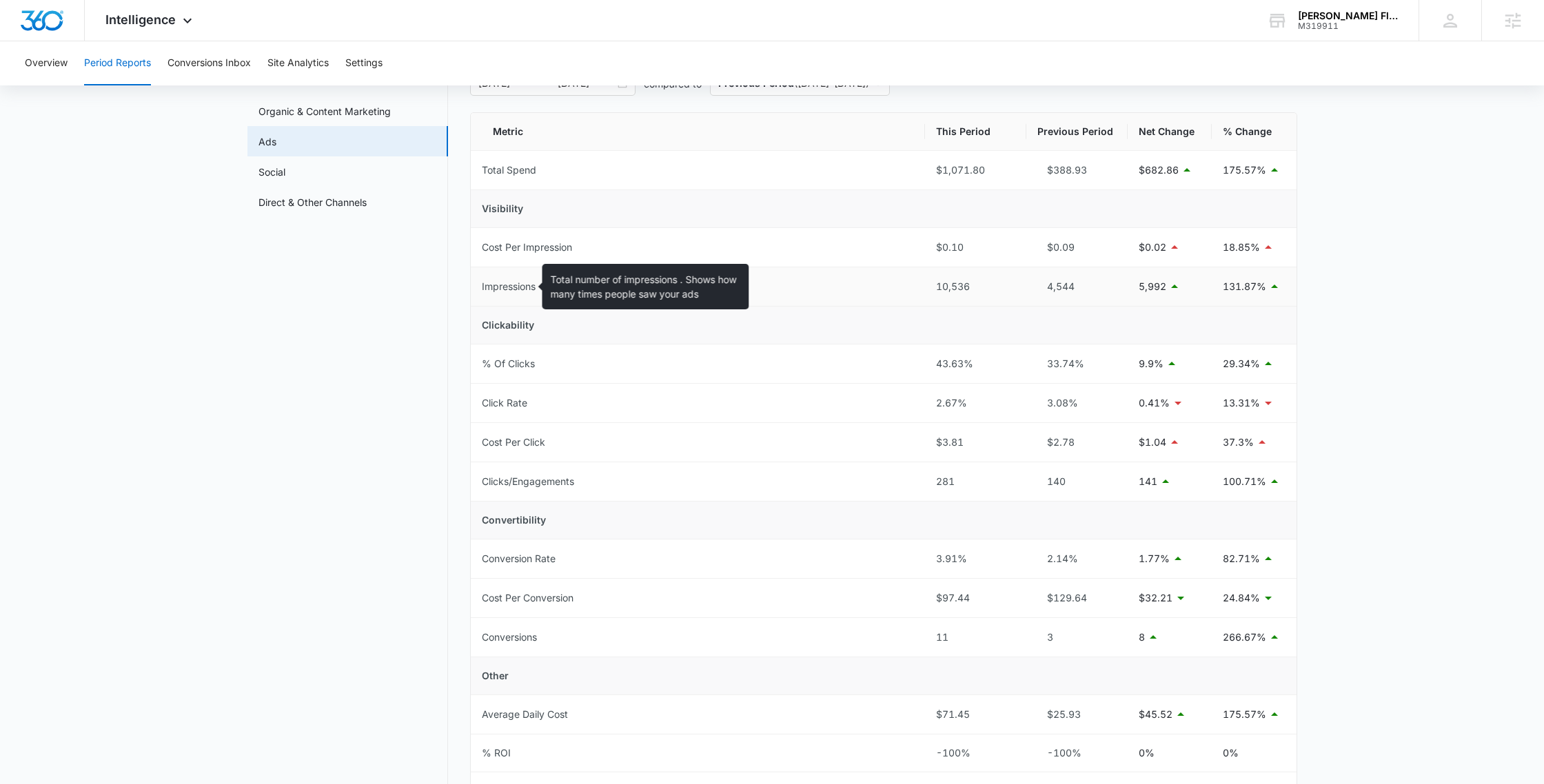
scroll to position [94, 0]
click at [285, 172] on link "Social" at bounding box center [272, 173] width 27 height 14
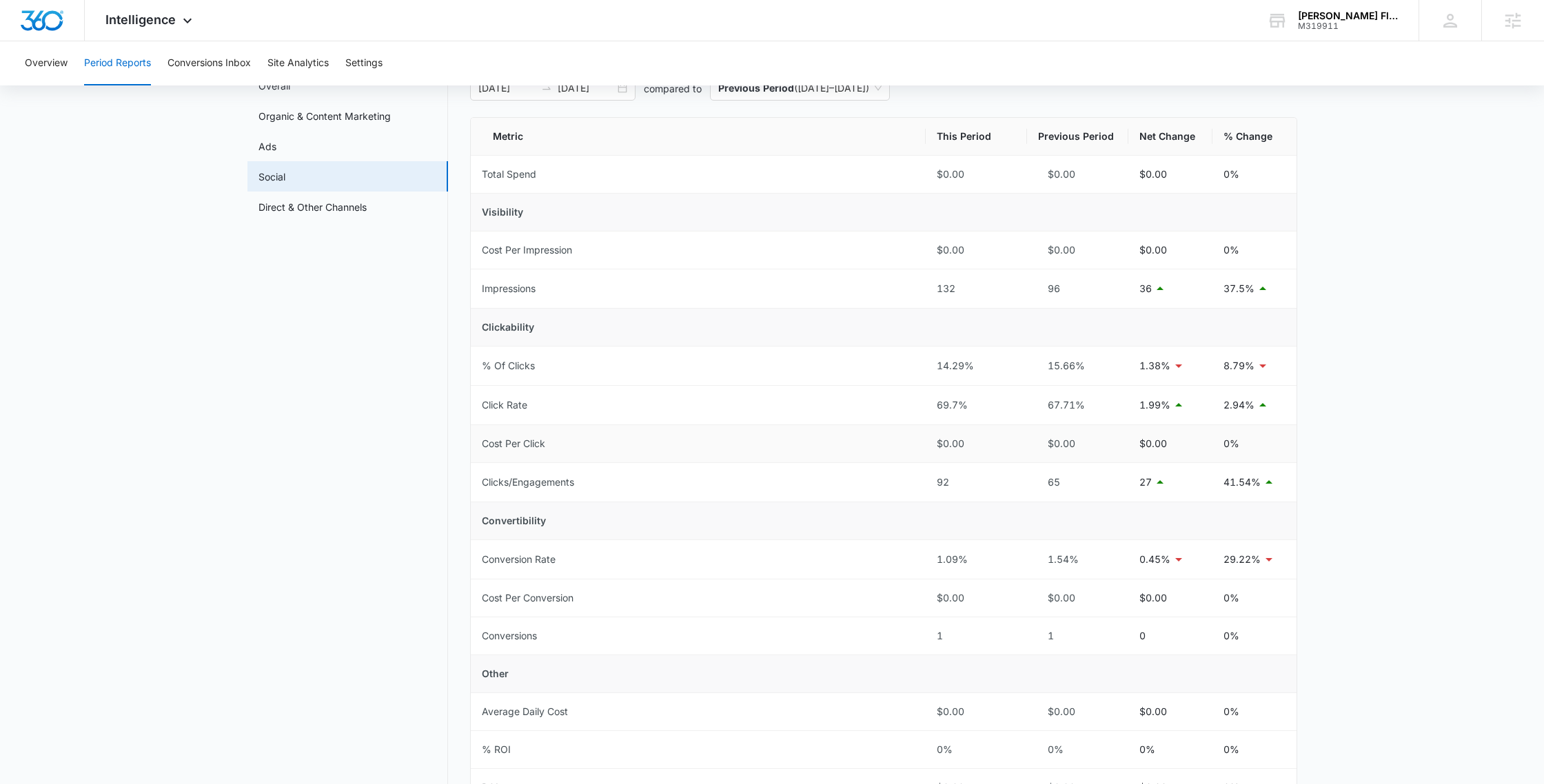
scroll to position [122, 0]
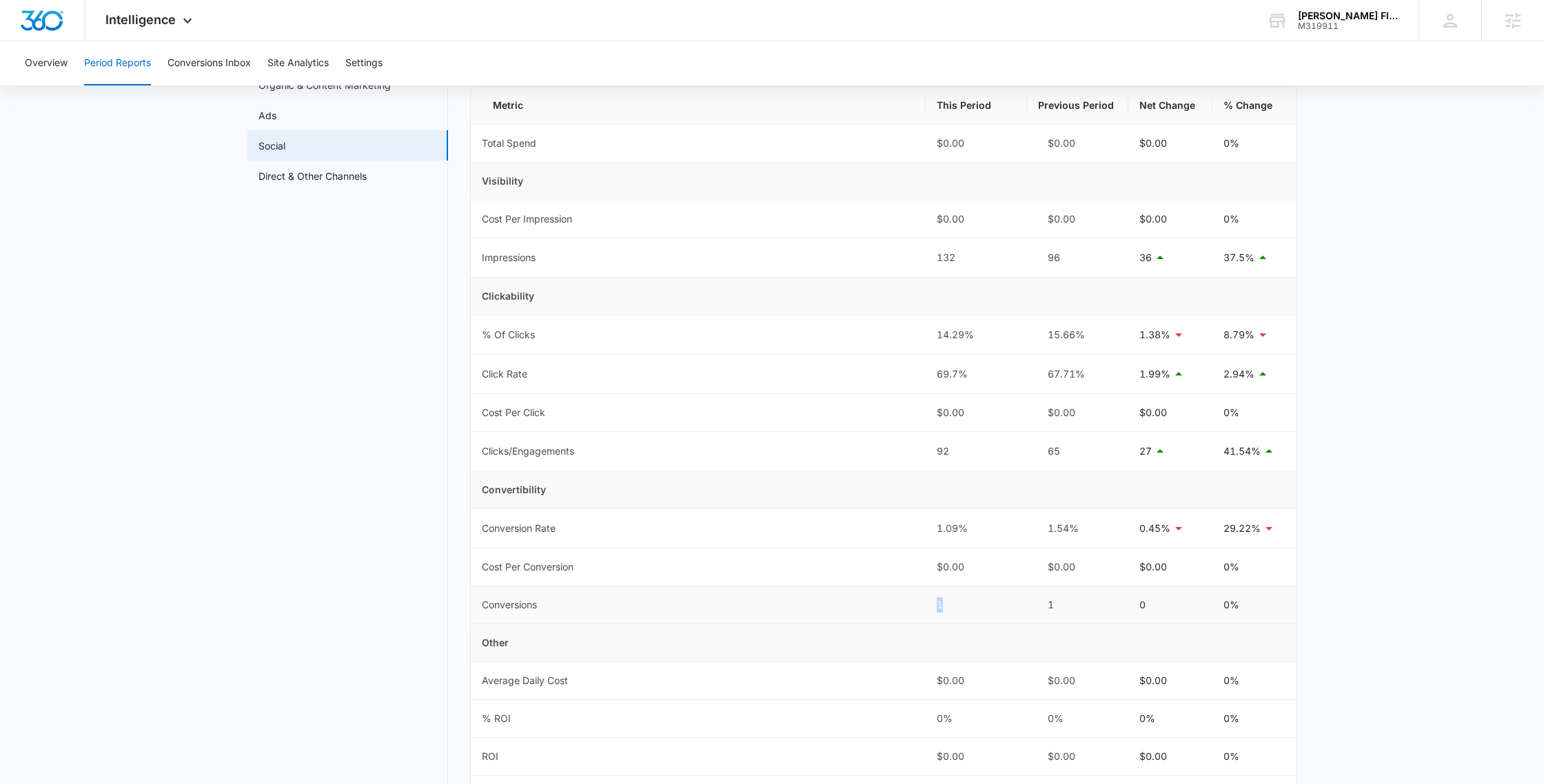
drag, startPoint x: 954, startPoint y: 610, endPoint x: 910, endPoint y: 610, distance: 44.0
click at [914, 608] on tr "Conversions 1 1 0 0%" at bounding box center [884, 605] width 826 height 38
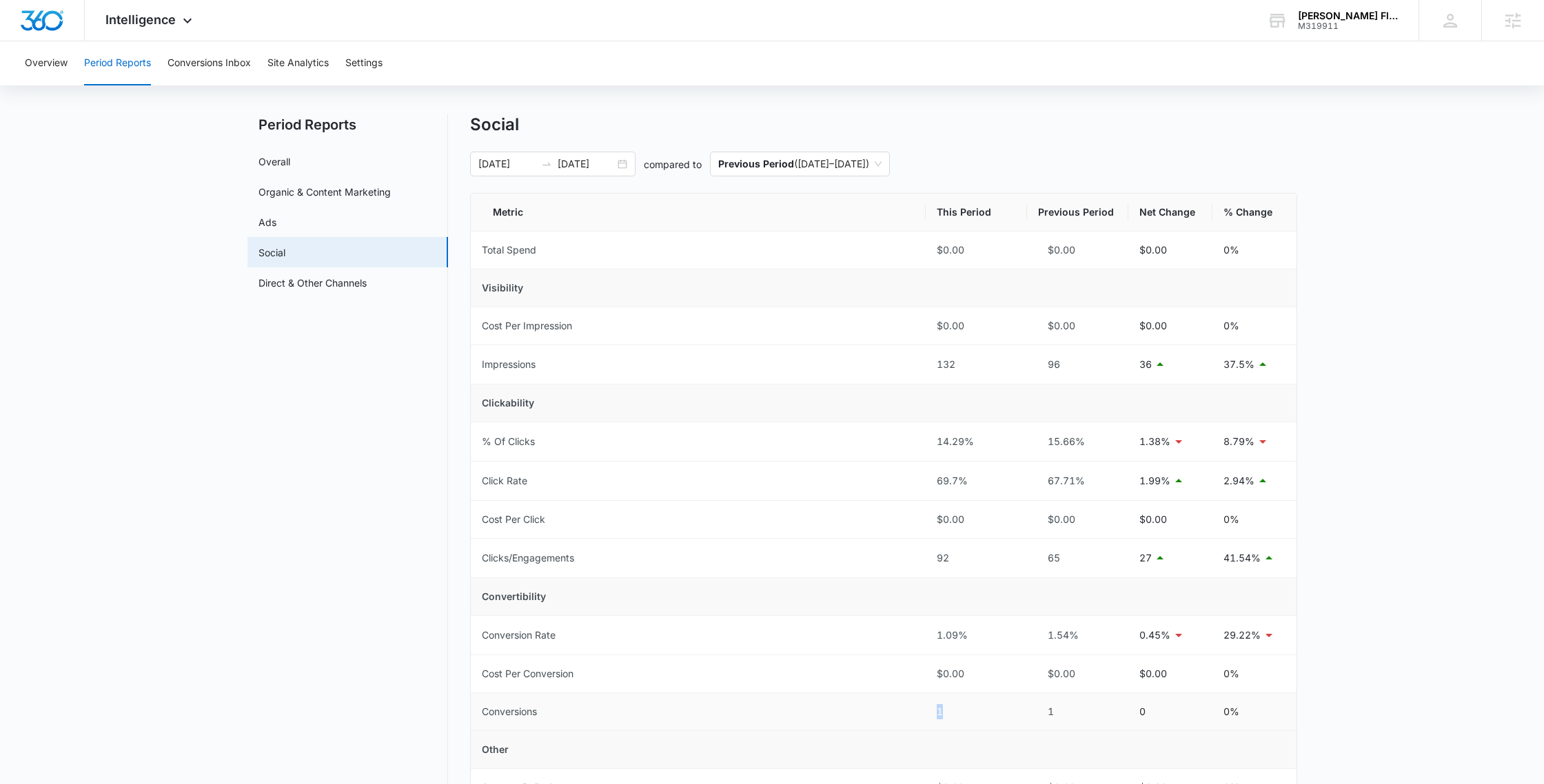
scroll to position [13, 0]
click at [276, 226] on link "Ads" at bounding box center [267, 223] width 18 height 14
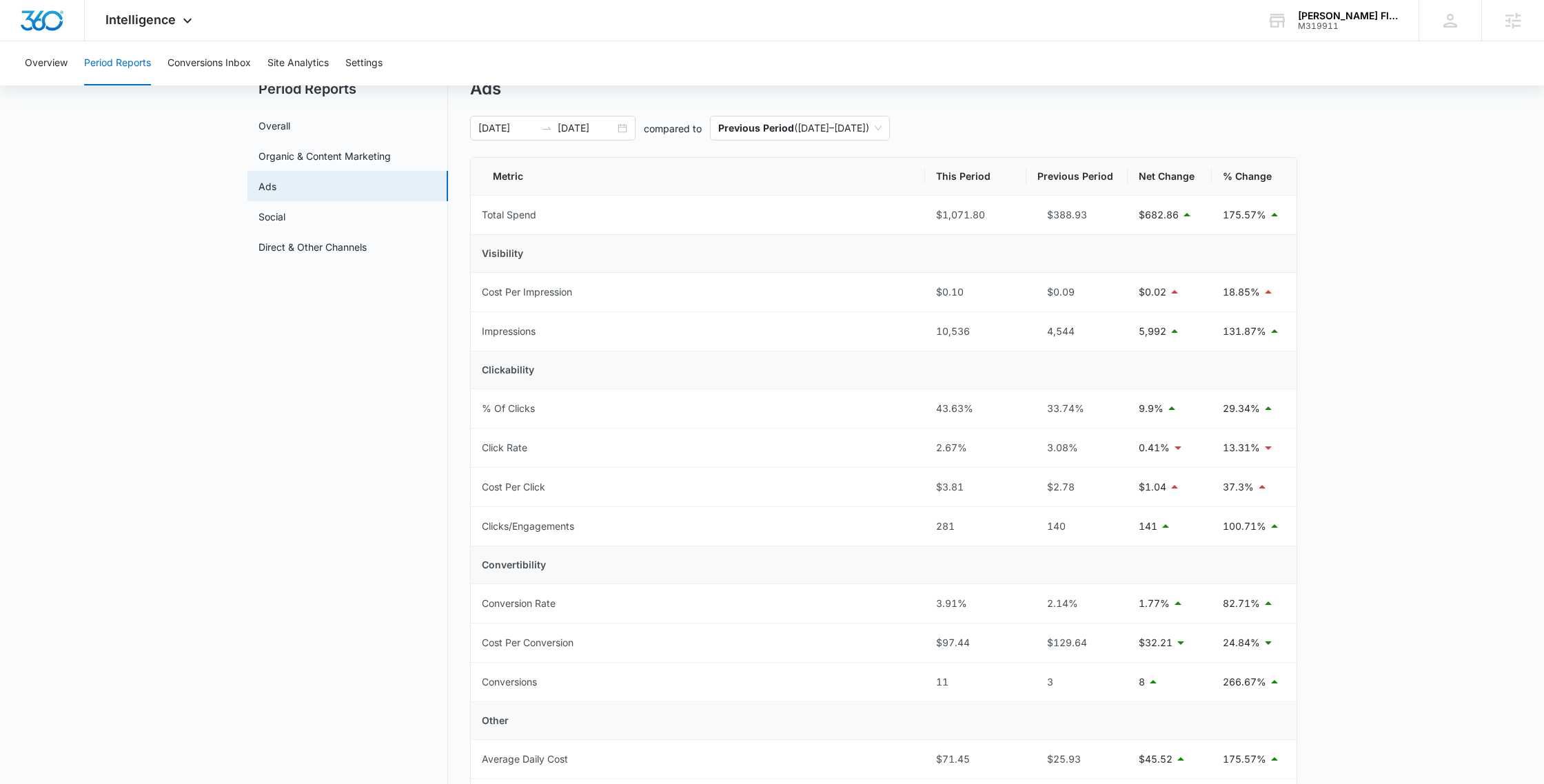
scroll to position [49, 0]
click at [335, 160] on link "Organic & Content Marketing" at bounding box center [325, 157] width 132 height 14
